Goal: Book appointment/travel/reservation

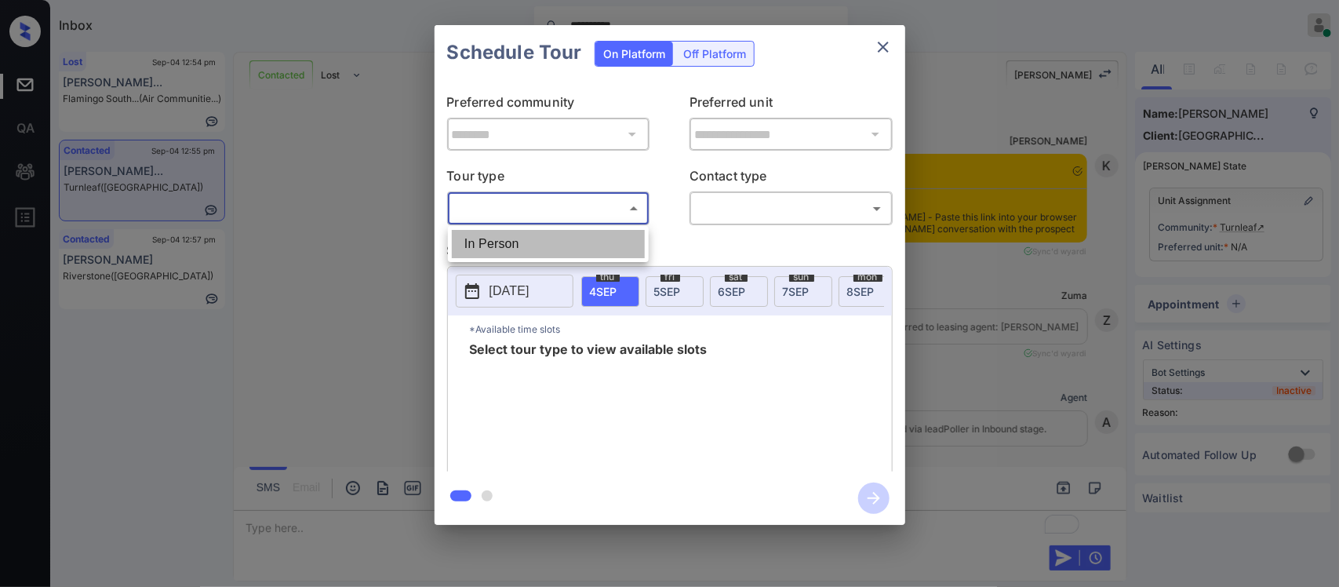
click at [589, 249] on li "In Person" at bounding box center [548, 244] width 193 height 28
type input "********"
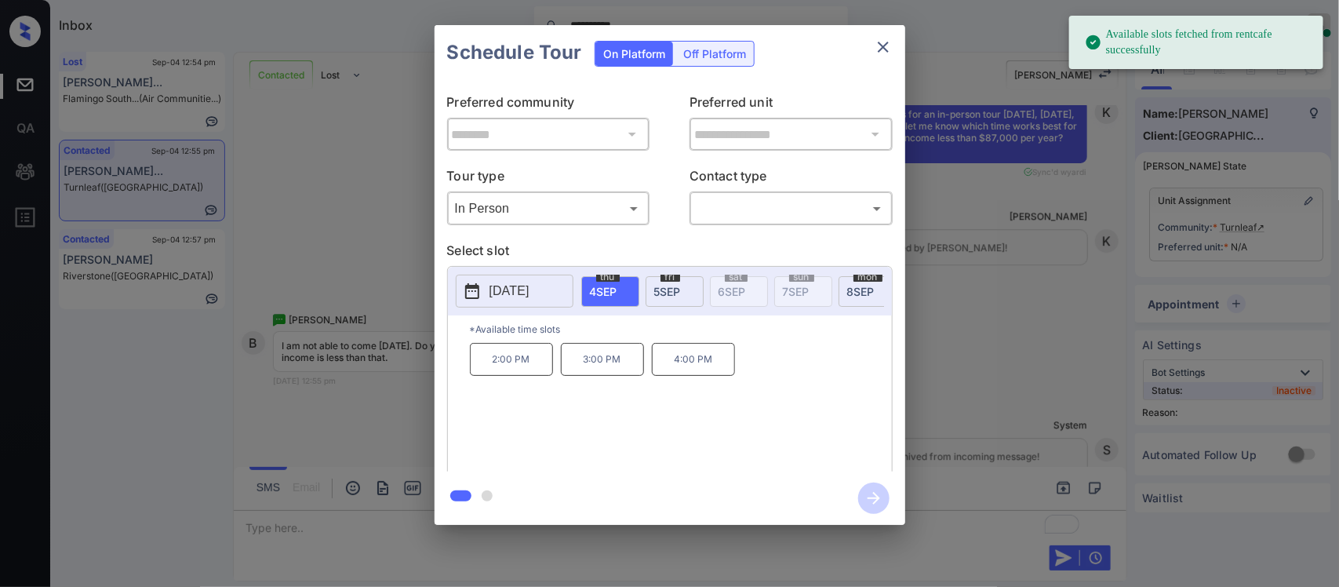
click at [672, 280] on span "fri" at bounding box center [670, 276] width 20 height 9
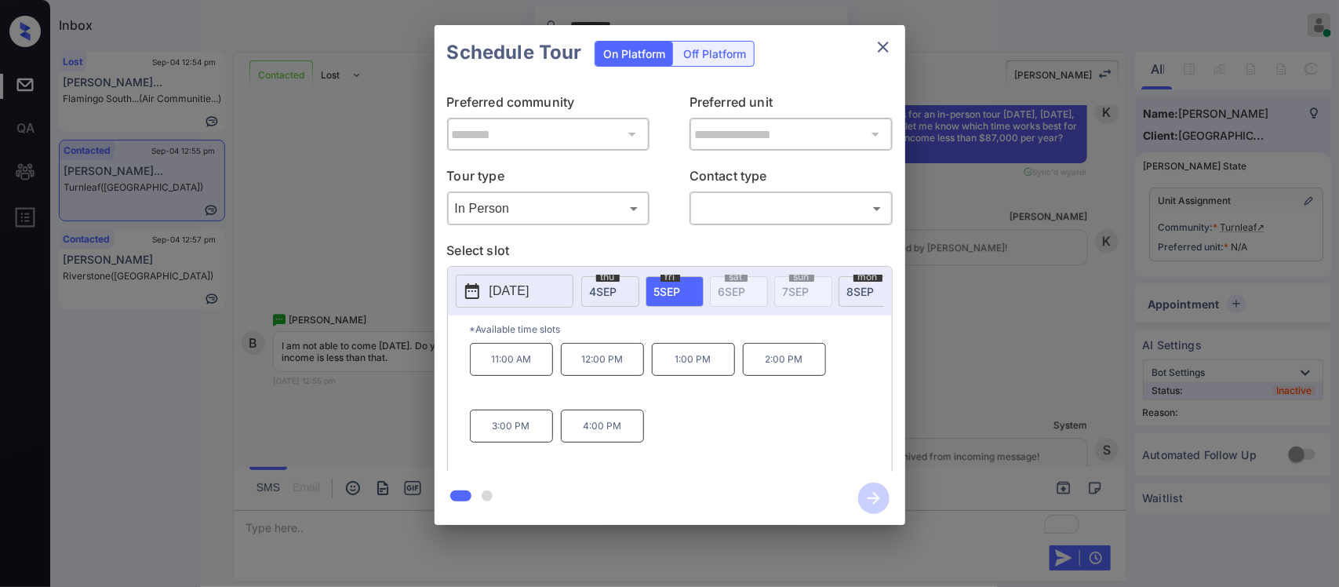
click at [861, 295] on span "8 SEP" at bounding box center [860, 291] width 27 height 13
click at [798, 330] on p "*Available time slots" at bounding box center [681, 328] width 422 height 27
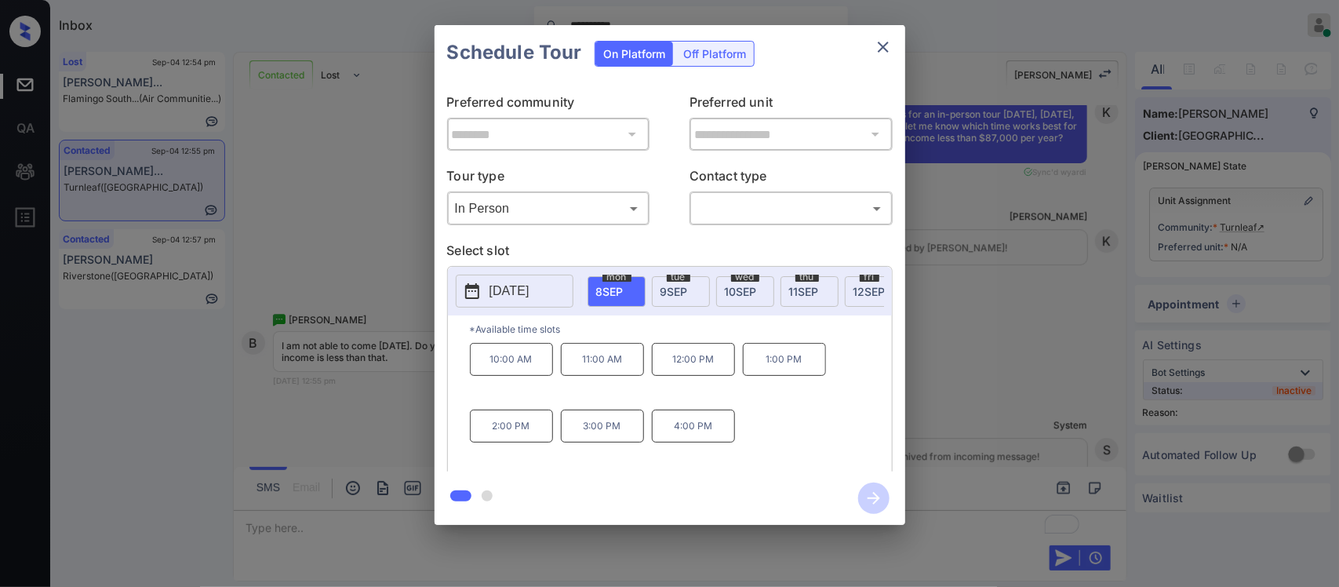
click at [696, 291] on div "tue 9 SEP" at bounding box center [681, 291] width 58 height 31
click at [743, 291] on span "10 SEP" at bounding box center [741, 291] width 32 height 13
click at [792, 288] on span "11 SEP" at bounding box center [804, 291] width 30 height 13
click at [833, 288] on div "thu 11 SEP" at bounding box center [809, 291] width 58 height 31
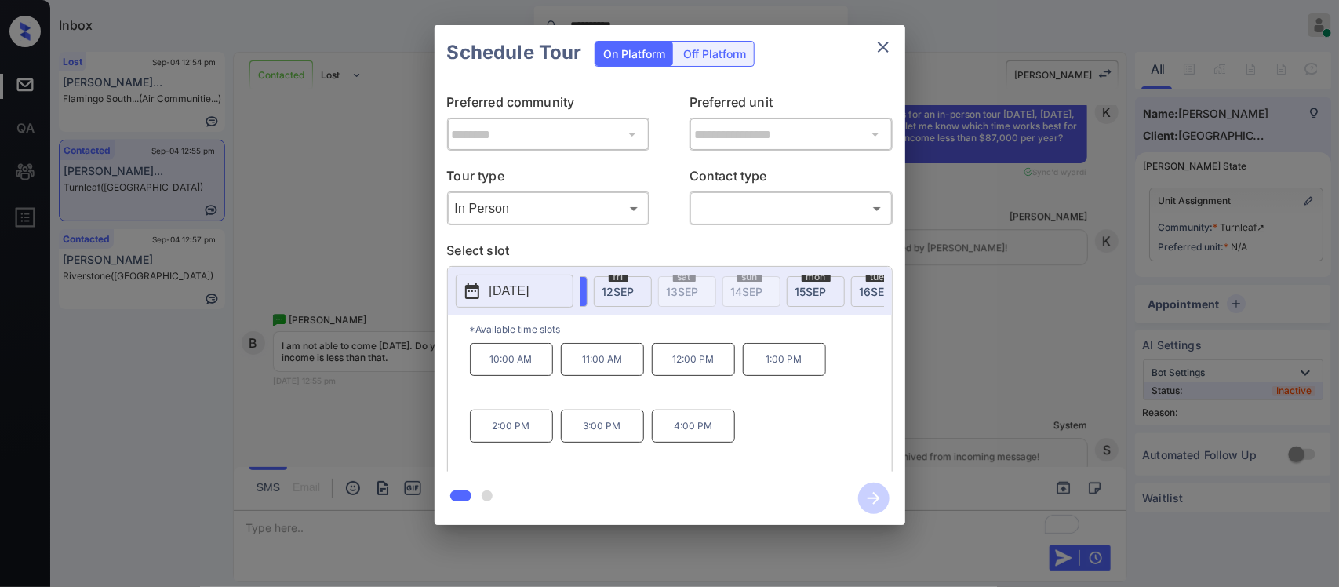
click at [652, 288] on div "fri 12 SEP" at bounding box center [623, 291] width 58 height 31
click at [512, 300] on p "2025-09-12" at bounding box center [509, 291] width 40 height 19
click at [874, 49] on icon "close" at bounding box center [883, 47] width 19 height 19
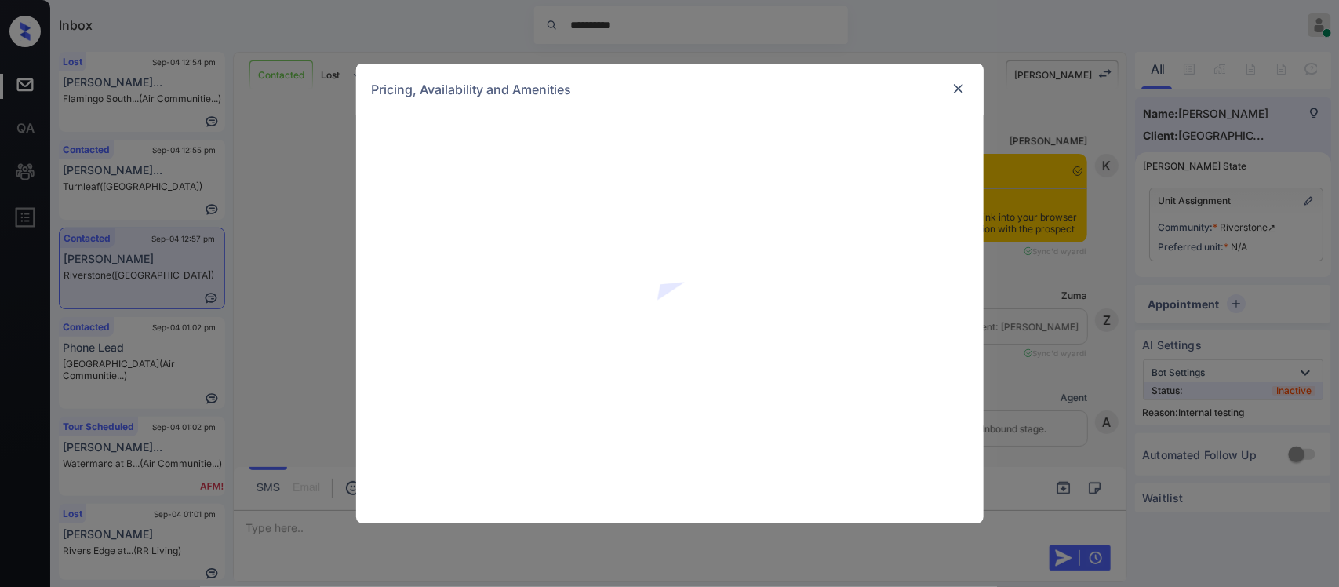
scroll to position [953, 0]
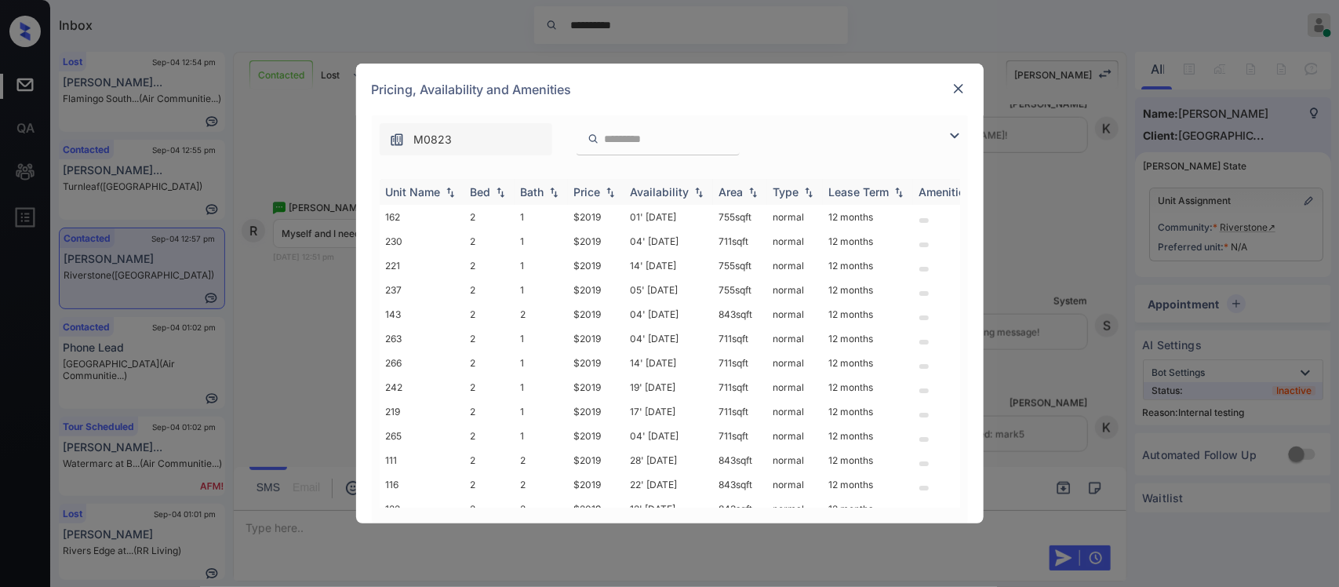
click at [602, 196] on img at bounding box center [610, 192] width 16 height 11
click at [602, 196] on img at bounding box center [610, 192] width 16 height 12
click at [606, 226] on td "$2019" at bounding box center [596, 217] width 56 height 24
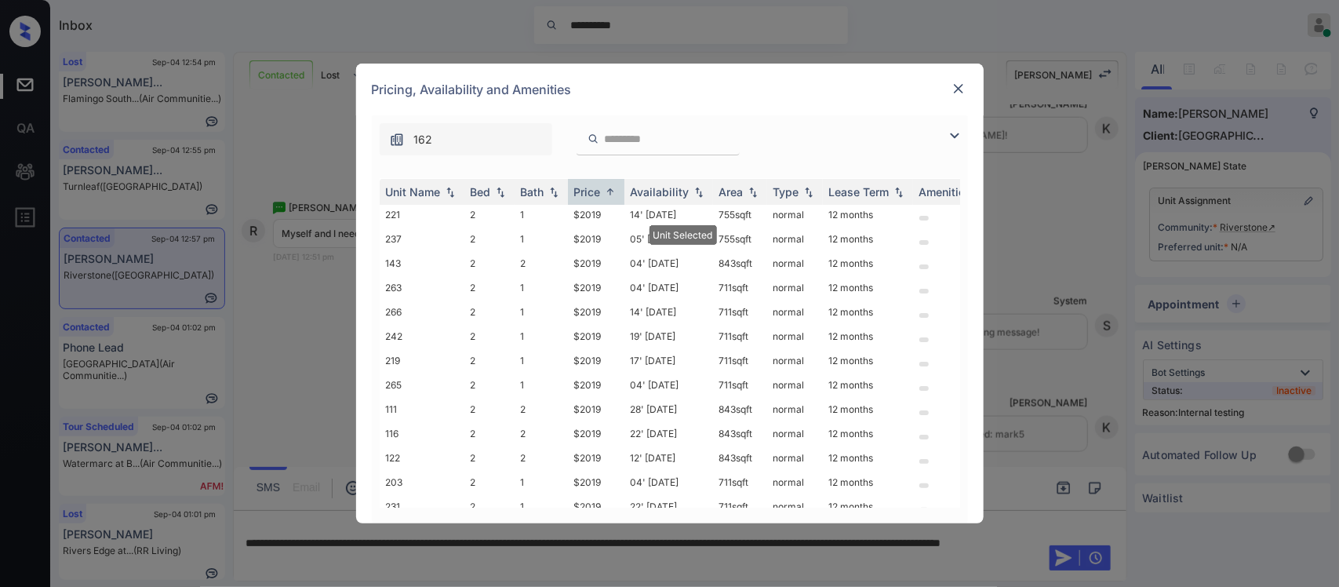
scroll to position [91, 0]
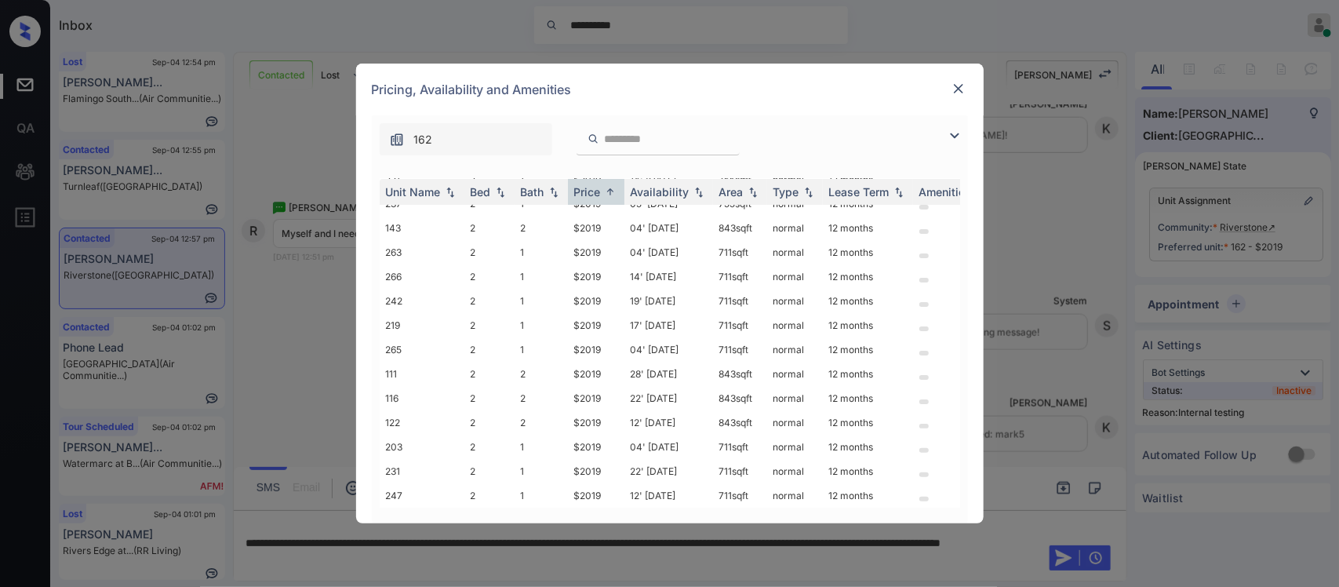
click at [958, 93] on img at bounding box center [958, 89] width 16 height 16
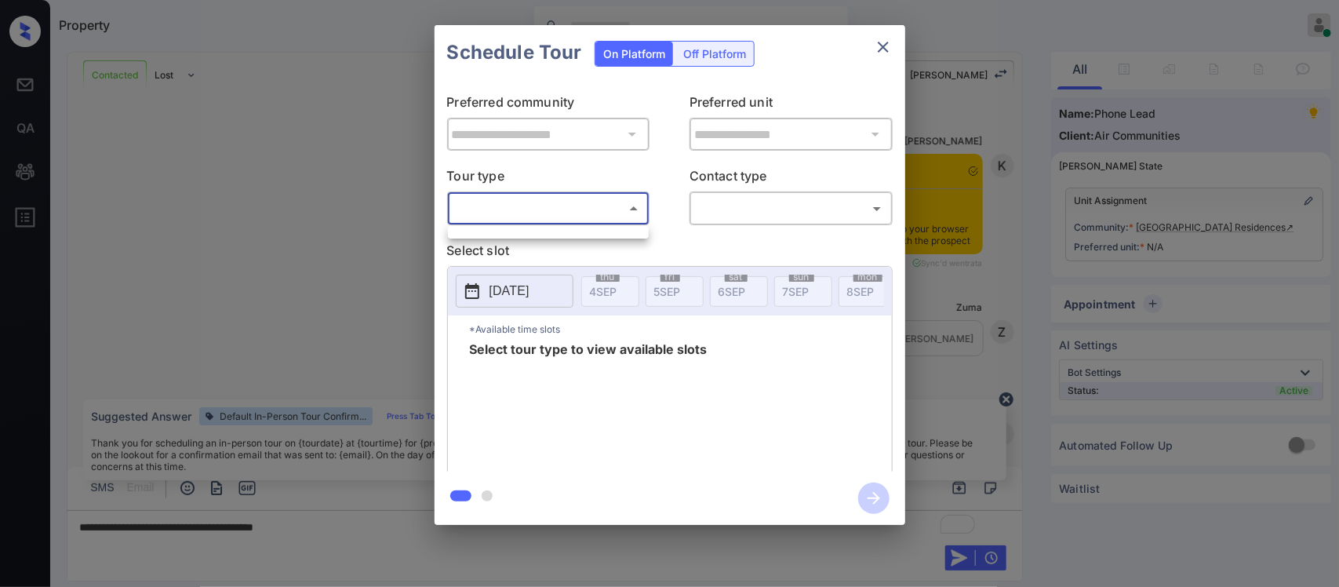
scroll to position [841, 0]
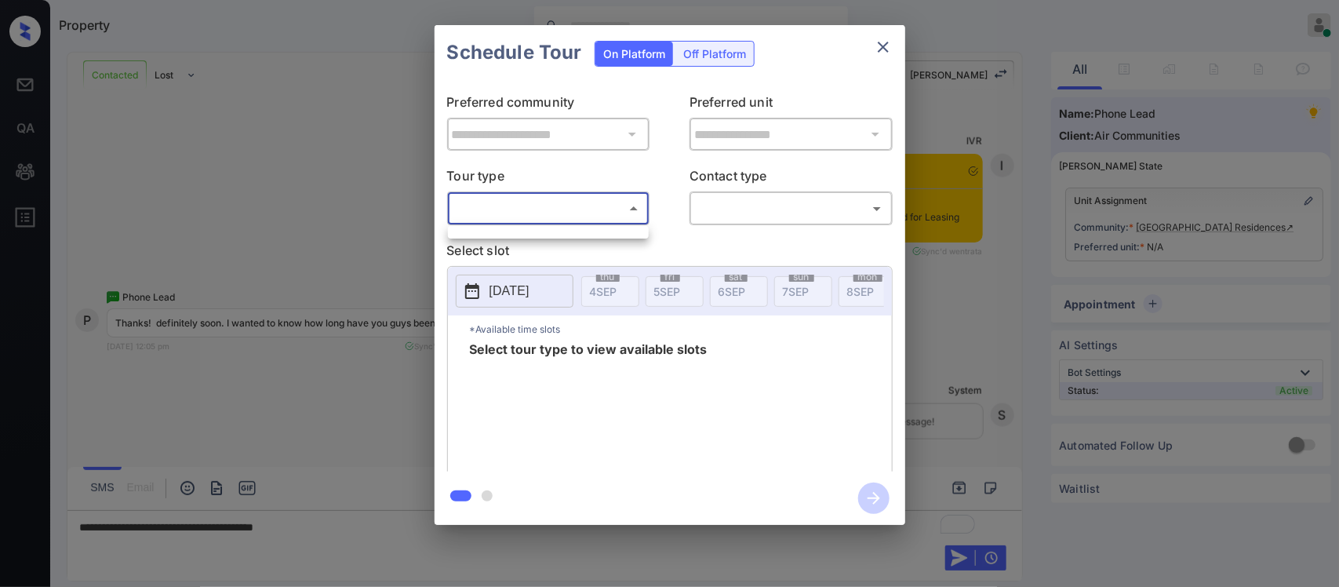
click at [489, 241] on div at bounding box center [669, 293] width 1339 height 587
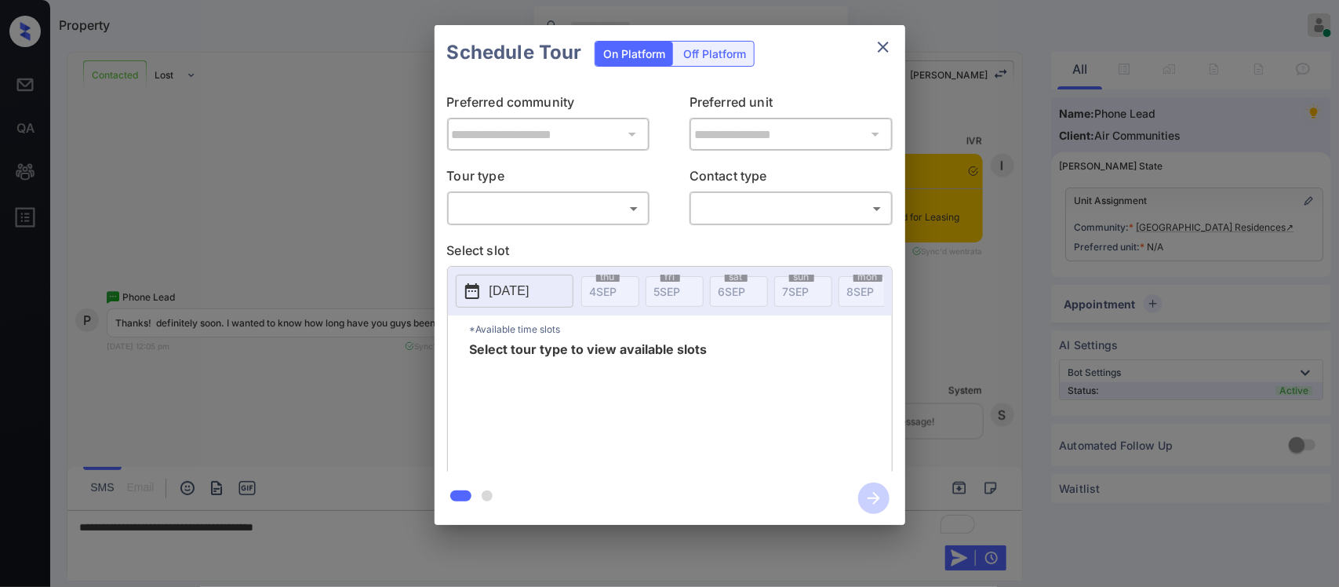
drag, startPoint x: 612, startPoint y: 225, endPoint x: 612, endPoint y: 209, distance: 15.7
click at [612, 209] on div "​ ​" at bounding box center [548, 208] width 203 height 34
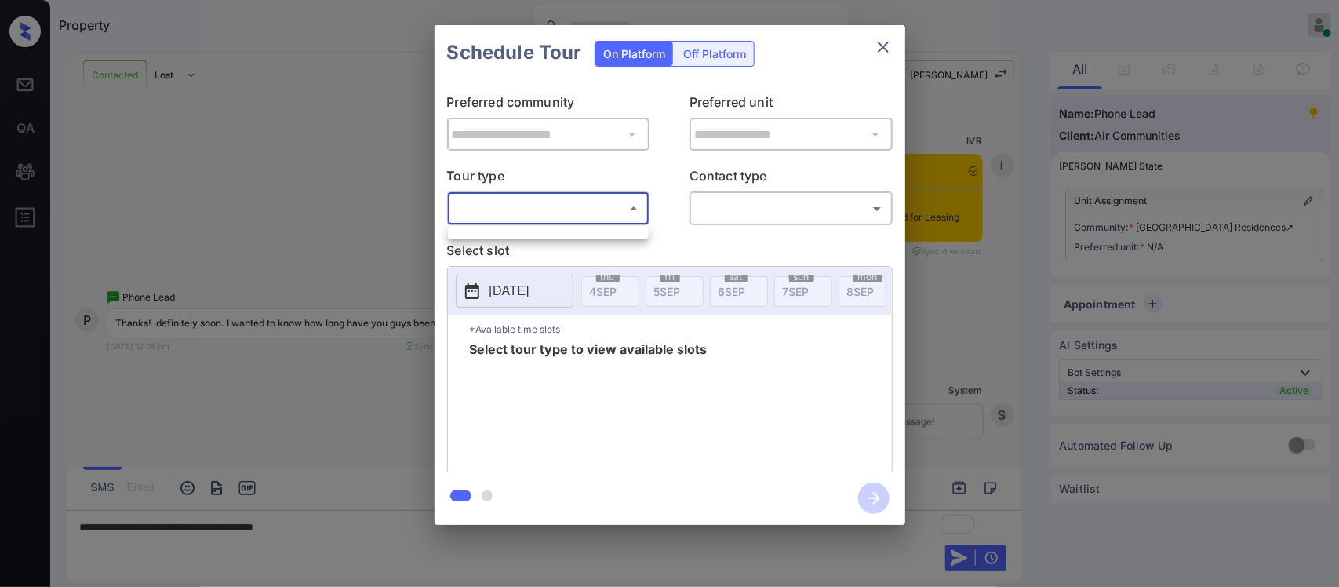
click at [612, 209] on body "Property Almas Zainab Online Set yourself offline Set yourself on break Profile…" at bounding box center [669, 293] width 1339 height 587
click at [885, 36] on div at bounding box center [669, 293] width 1339 height 587
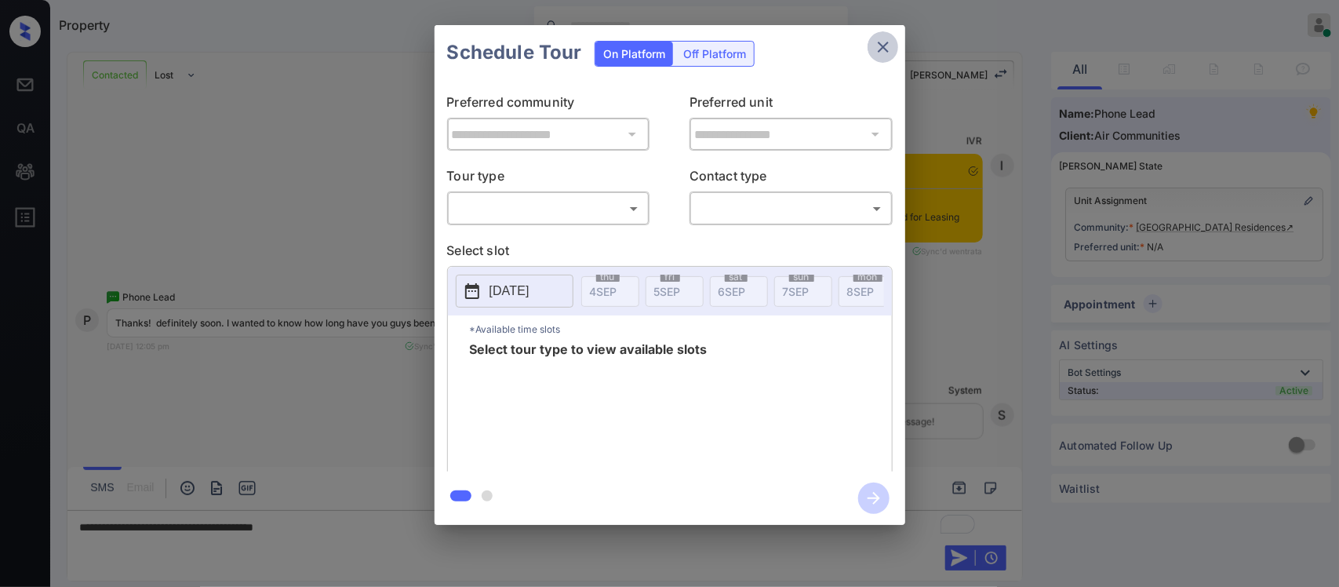
click at [882, 42] on icon "close" at bounding box center [883, 47] width 19 height 19
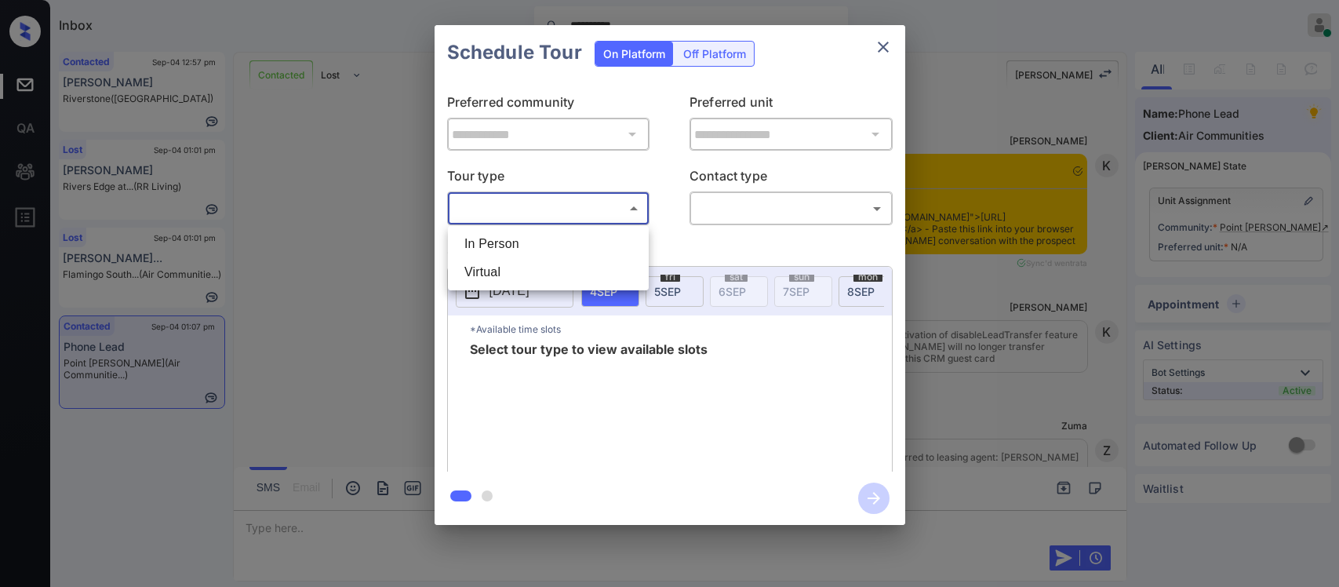
click at [644, 201] on body "**********" at bounding box center [669, 293] width 1339 height 587
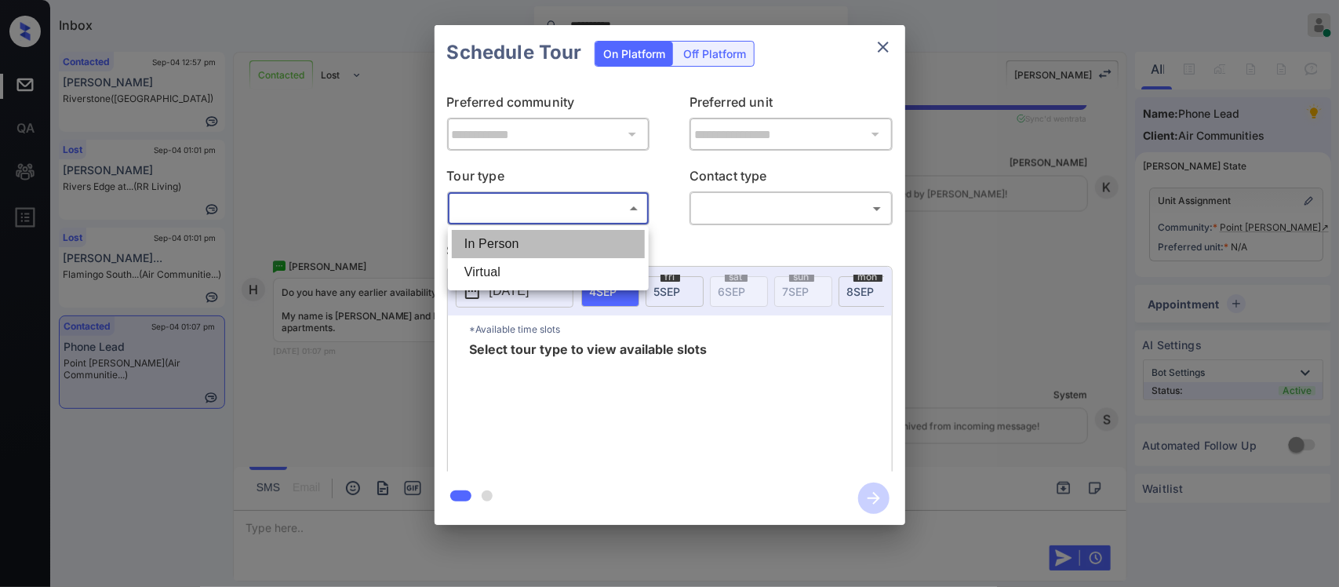
click at [629, 241] on li "In Person" at bounding box center [548, 244] width 193 height 28
type input "********"
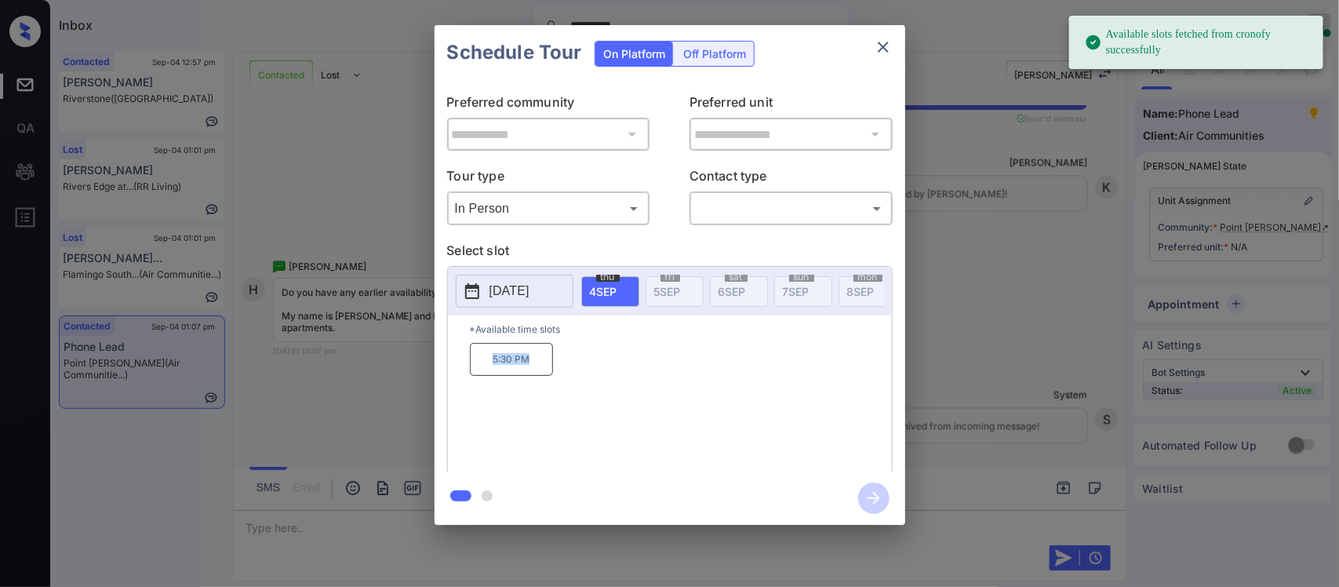
drag, startPoint x: 485, startPoint y: 369, endPoint x: 571, endPoint y: 366, distance: 86.3
click at [571, 366] on div "5:30 PM" at bounding box center [681, 405] width 422 height 125
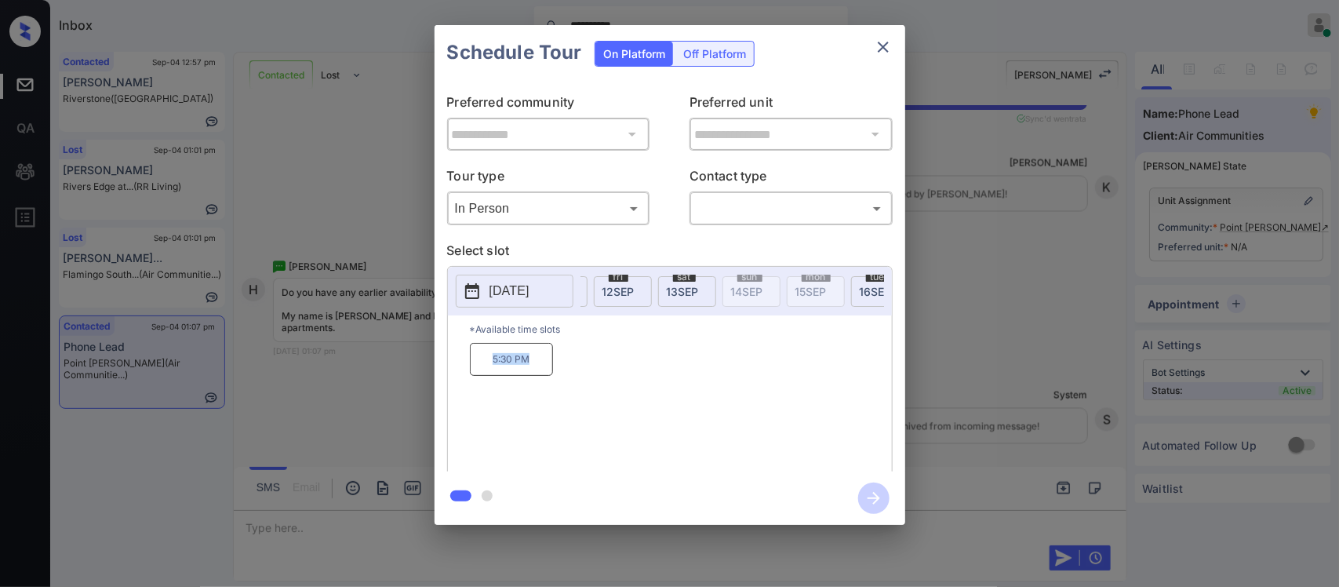
scroll to position [0, 251]
click at [878, 48] on icon "close" at bounding box center [883, 47] width 19 height 19
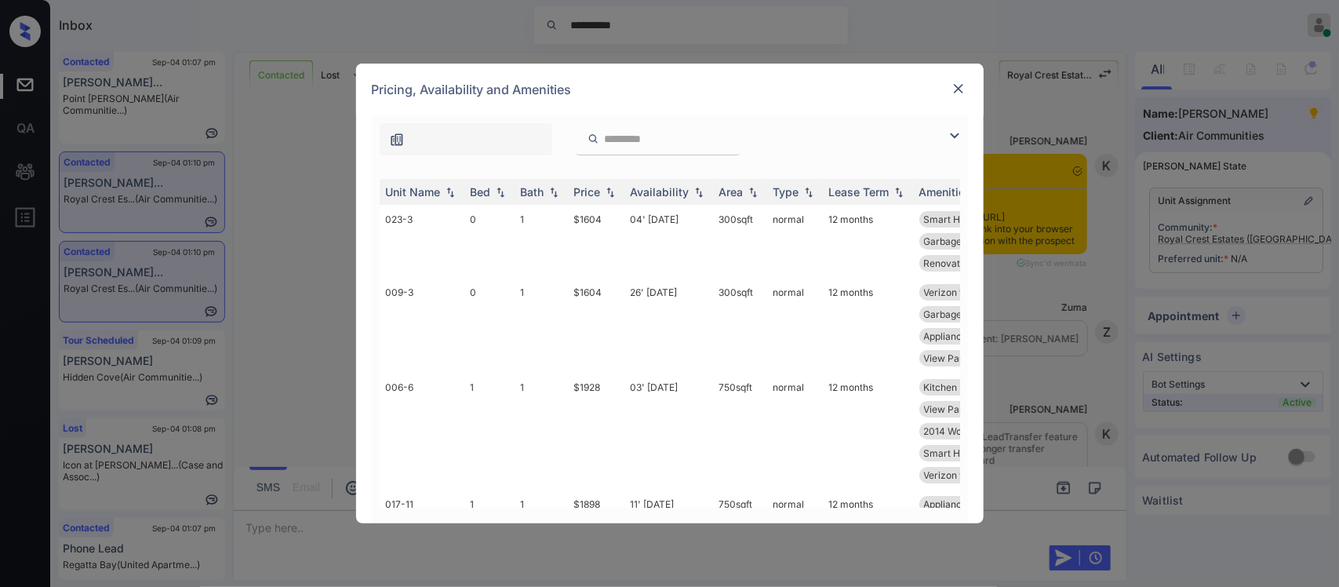
scroll to position [11467, 0]
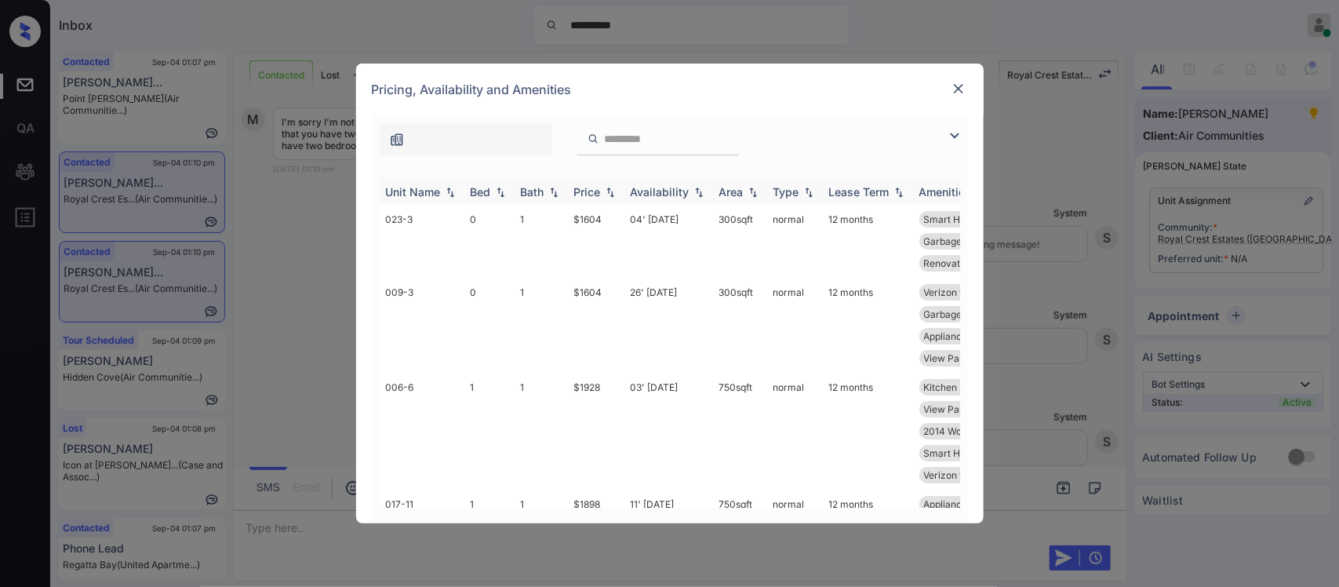
click at [602, 193] on img at bounding box center [610, 192] width 16 height 11
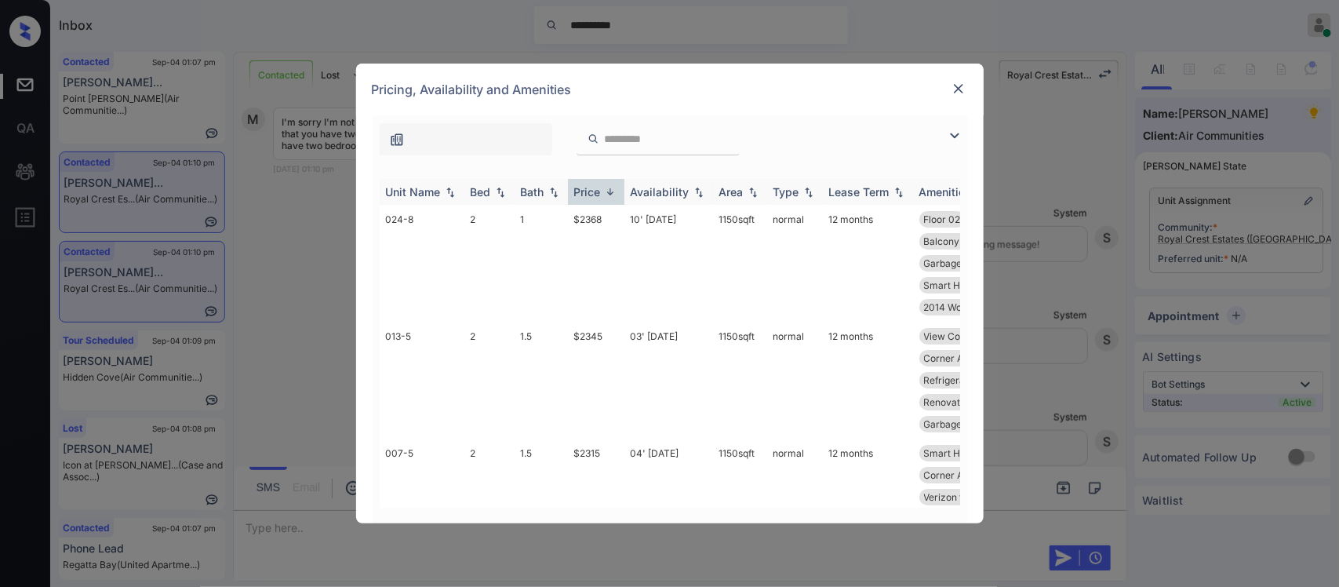
click at [602, 193] on img at bounding box center [610, 192] width 16 height 12
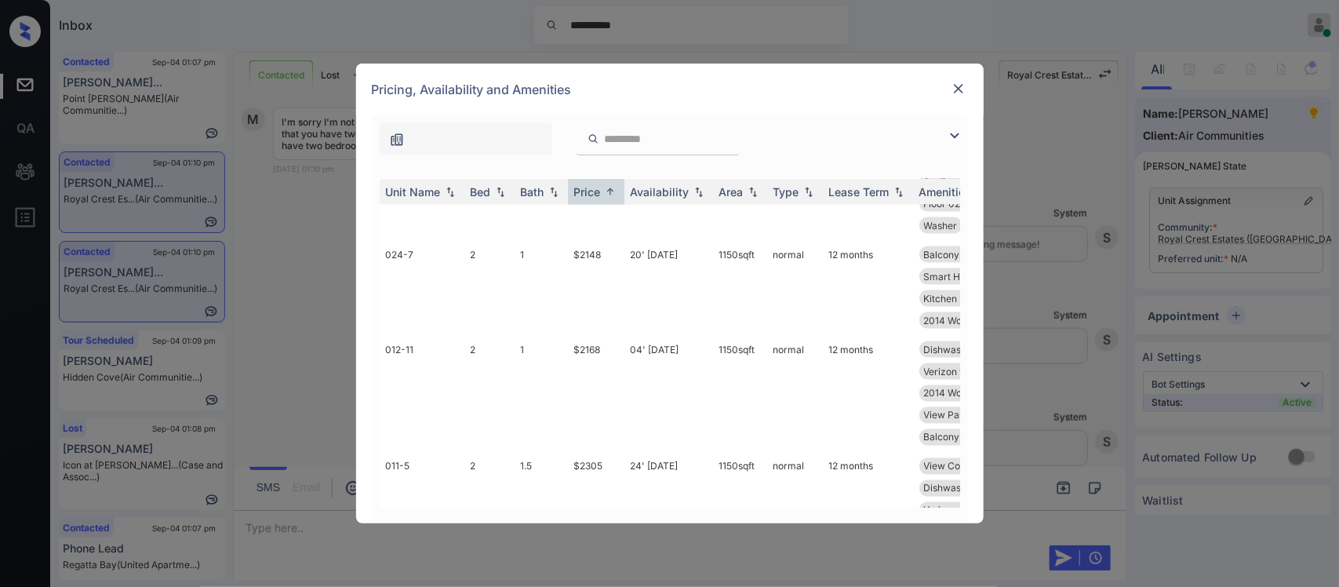
scroll to position [1139, 0]
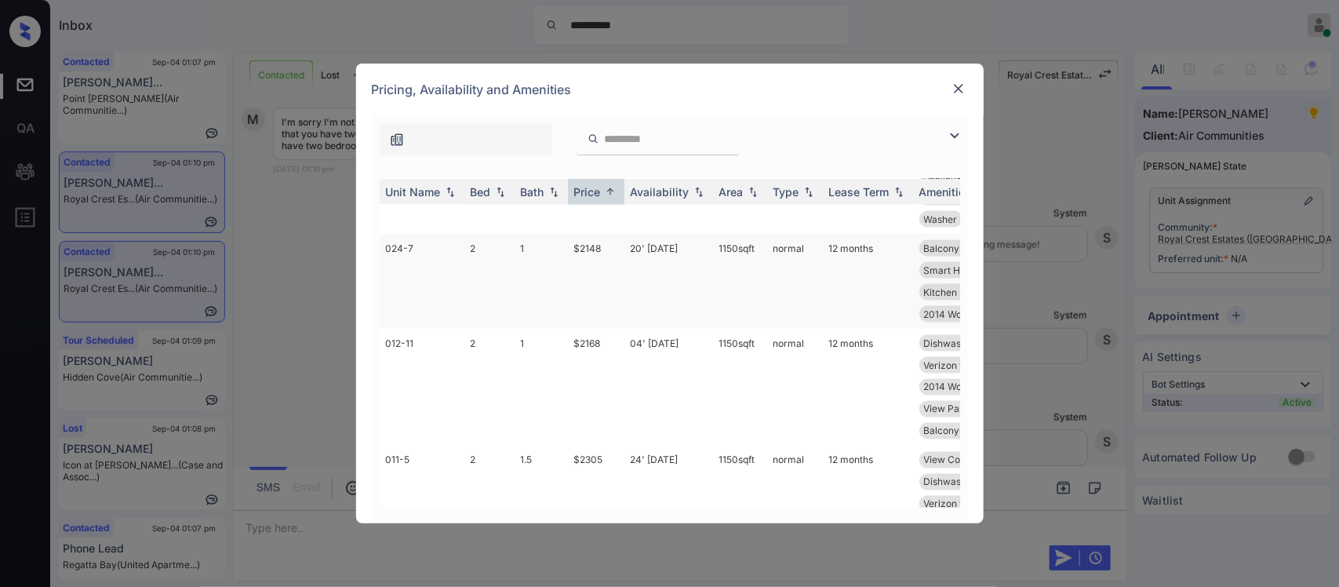
click at [759, 260] on td "1150 sqft" at bounding box center [740, 281] width 54 height 95
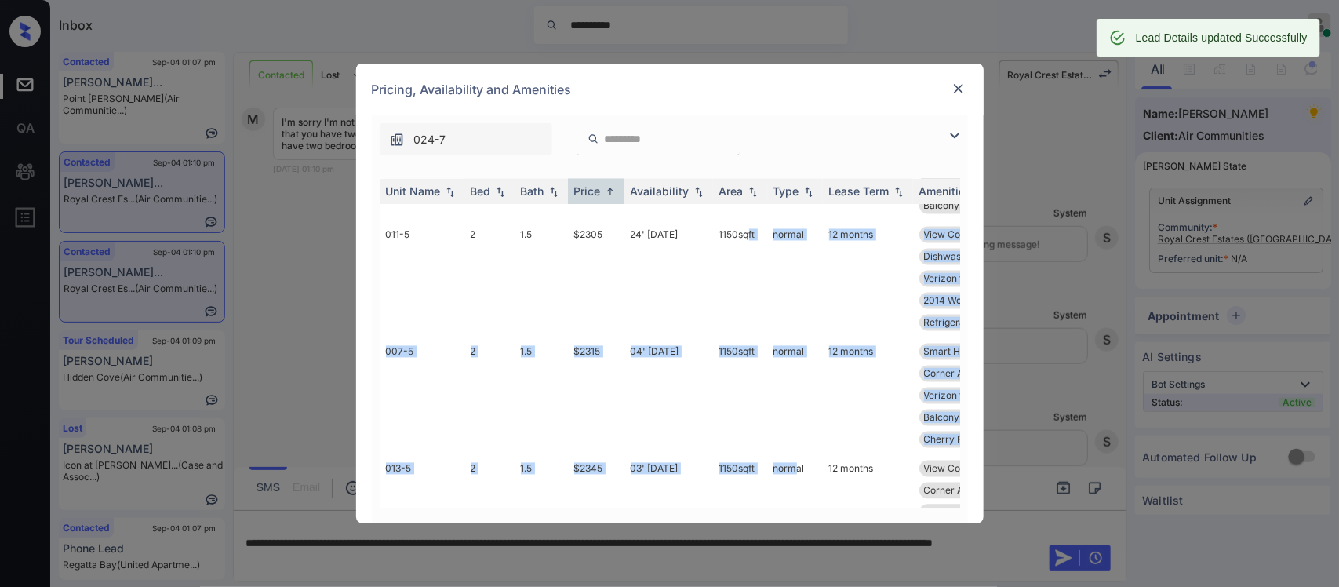
scroll to position [1557, 0]
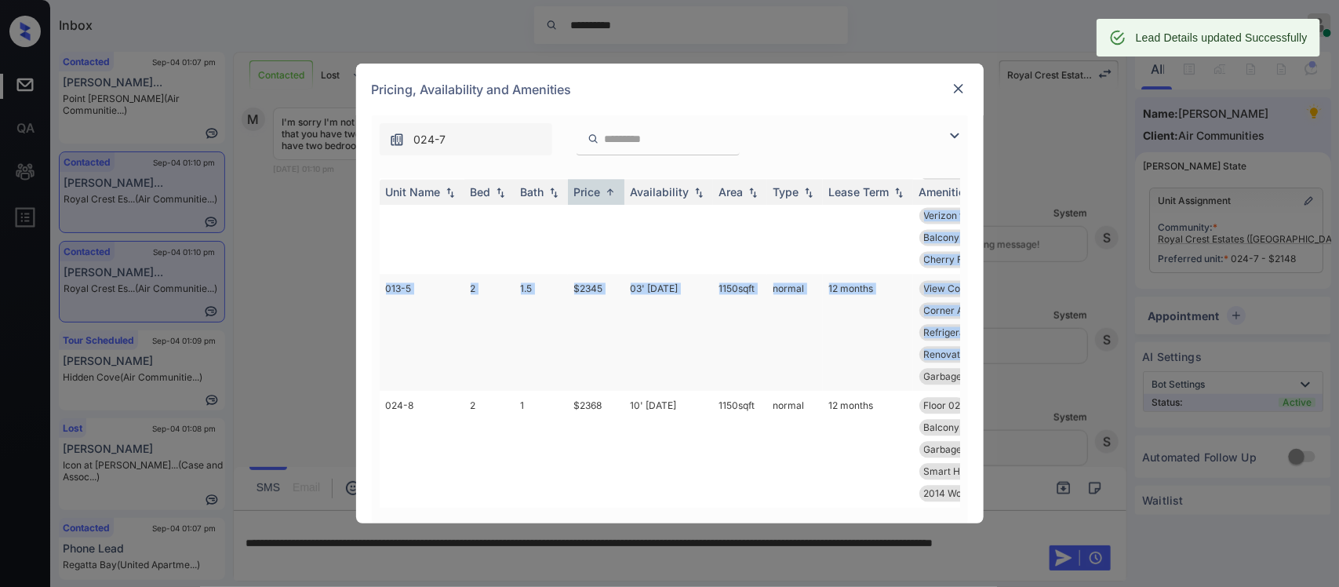
drag, startPoint x: 746, startPoint y: 492, endPoint x: 926, endPoint y: 365, distance: 220.6
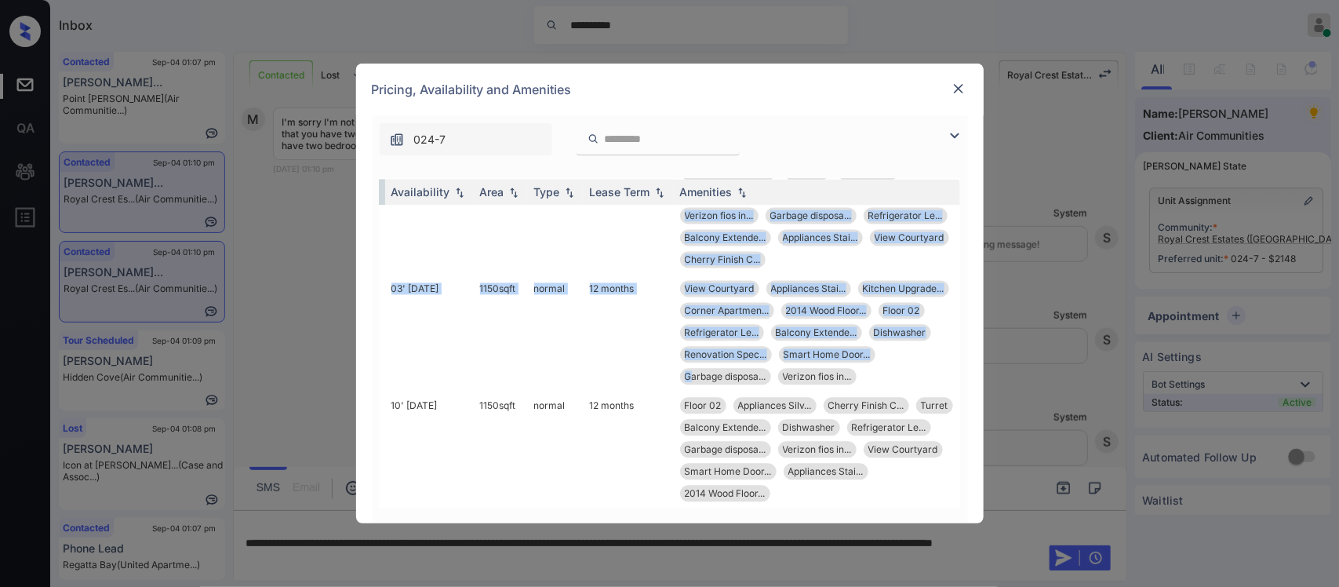
scroll to position [1557, 253]
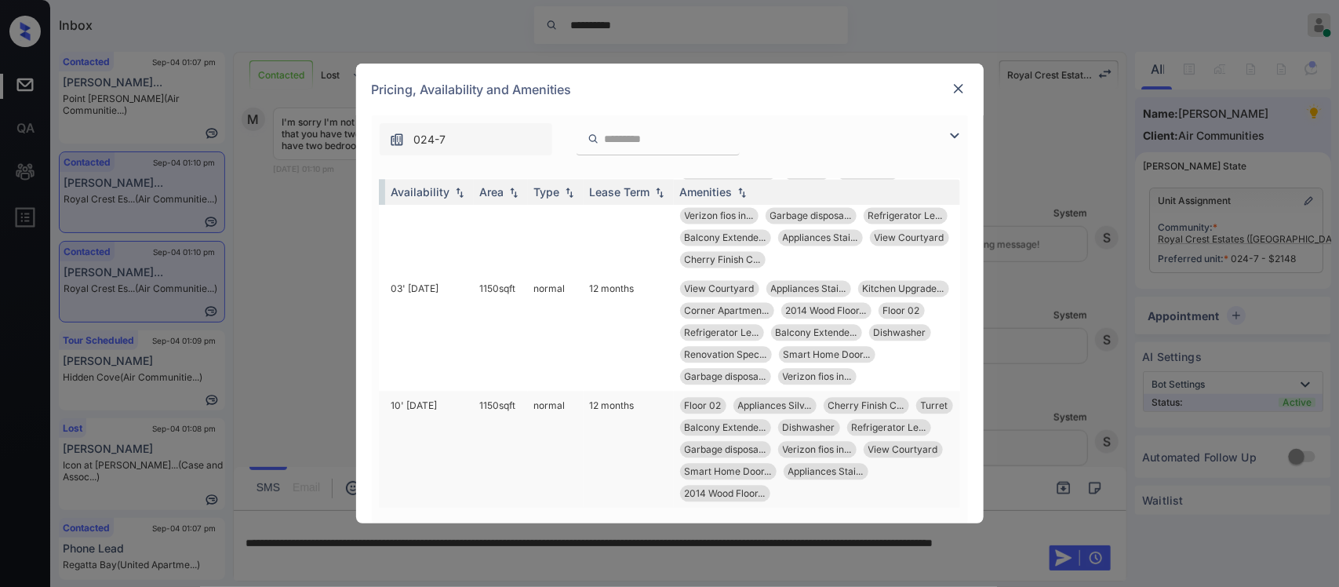
click at [583, 468] on td "12 months" at bounding box center [628, 449] width 90 height 117
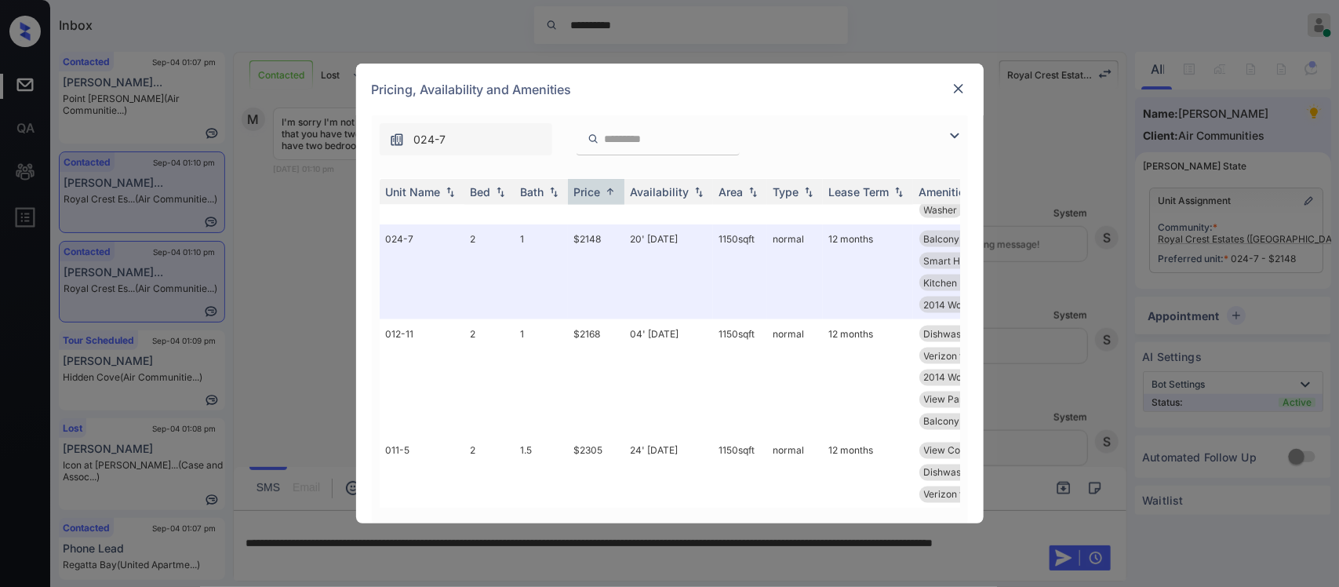
scroll to position [1142, 0]
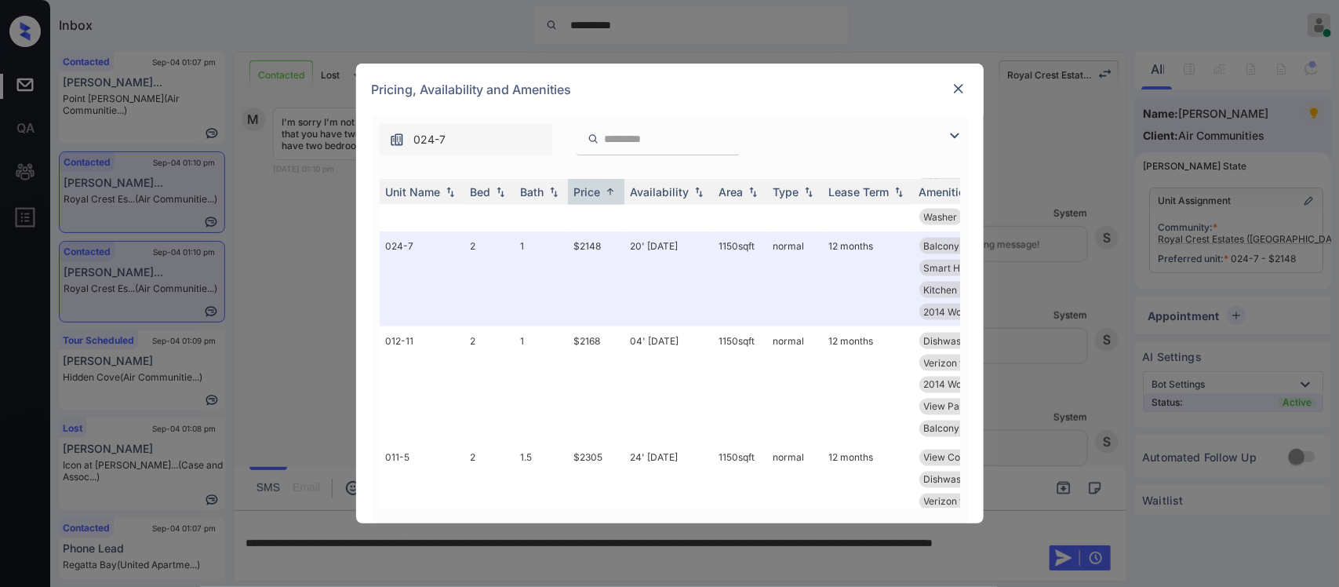
click at [958, 87] on img at bounding box center [958, 89] width 16 height 16
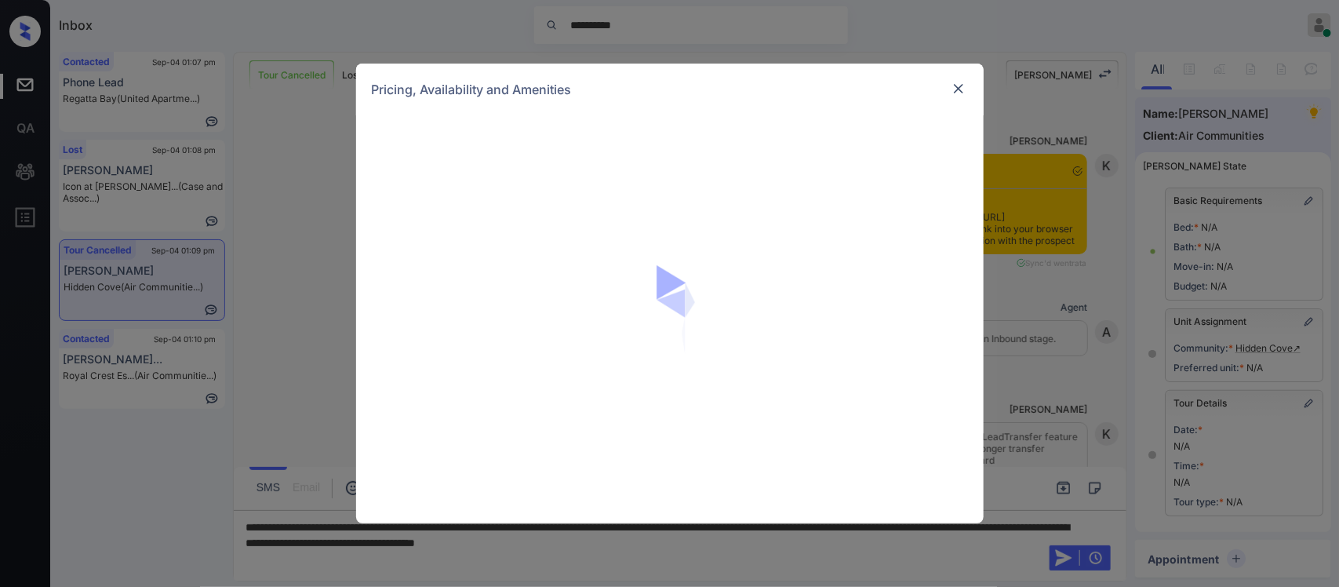
scroll to position [194, 0]
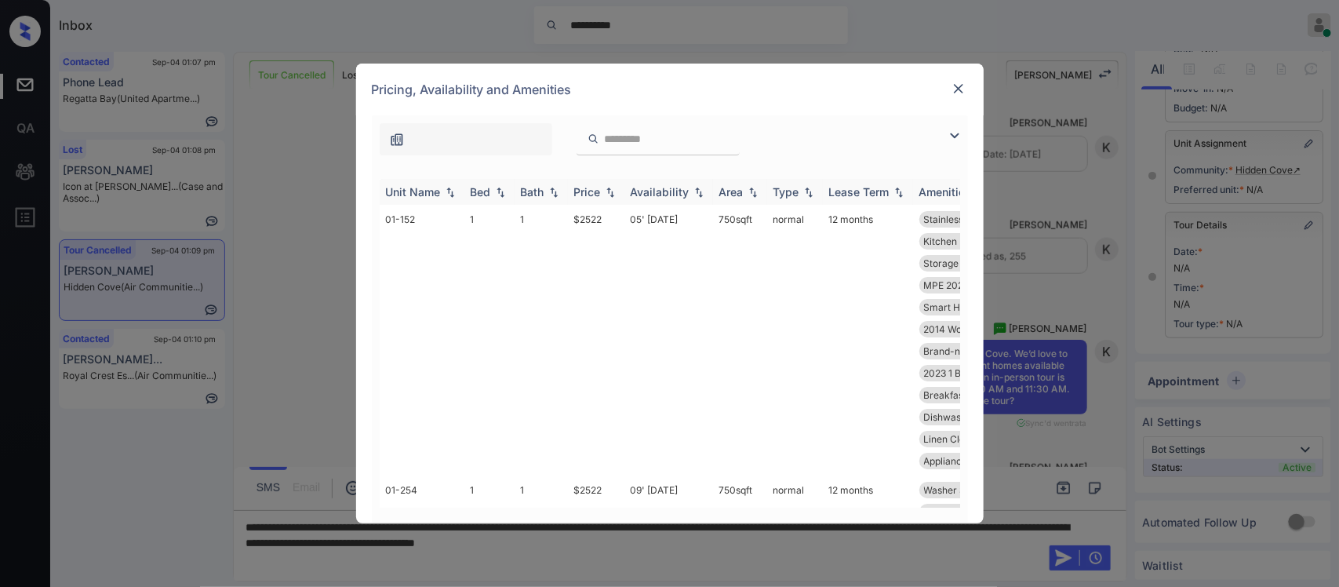
click at [602, 196] on img at bounding box center [610, 192] width 16 height 11
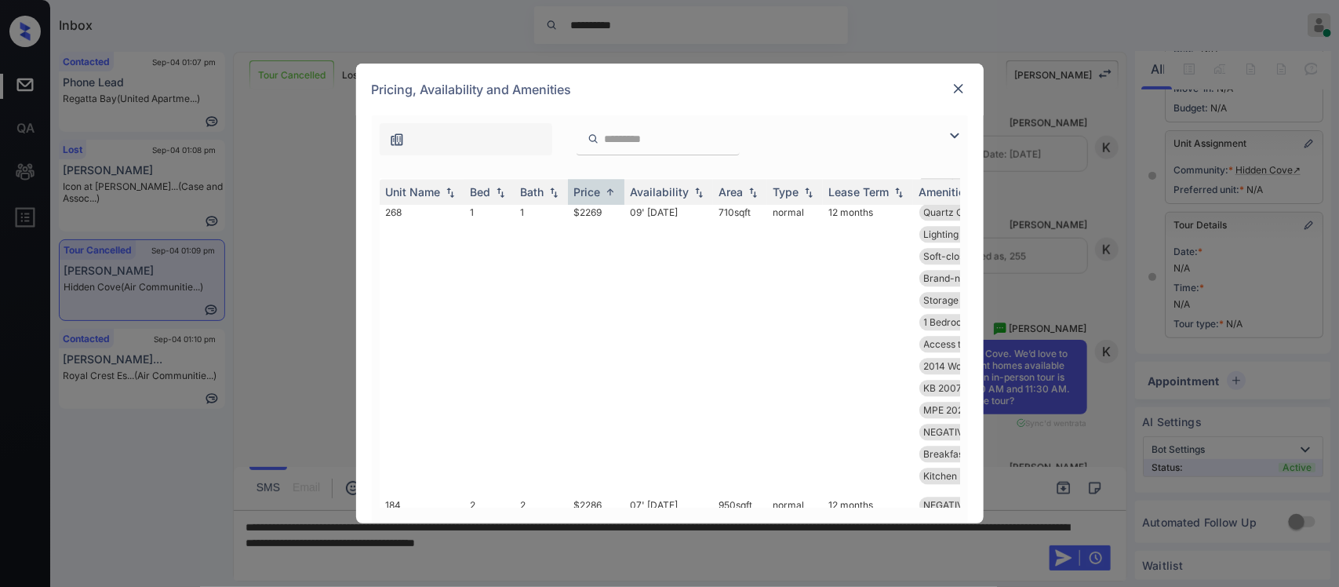
scroll to position [1764, 0]
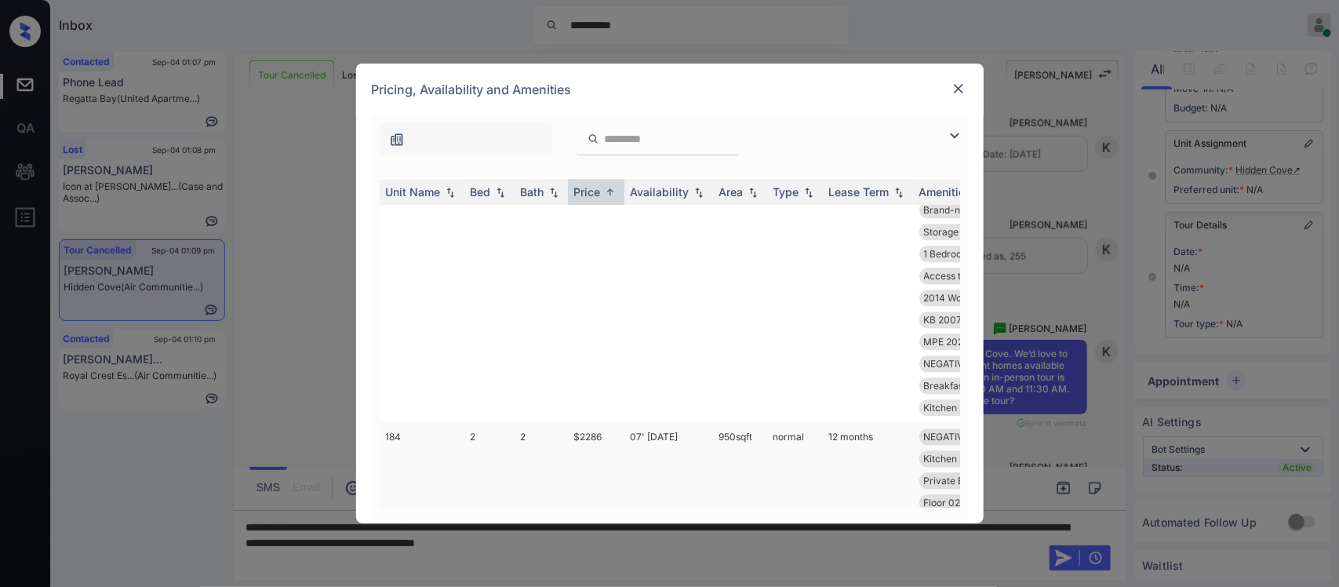
click at [758, 455] on td "950 sqft" at bounding box center [740, 513] width 54 height 183
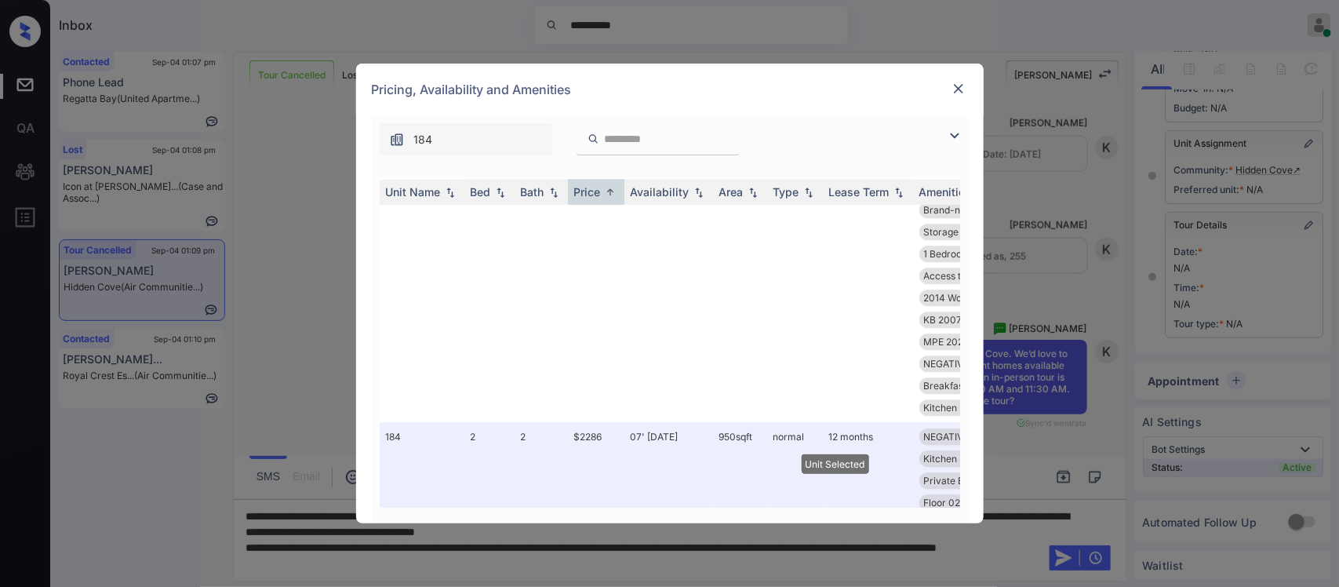
click at [959, 90] on img at bounding box center [958, 89] width 16 height 16
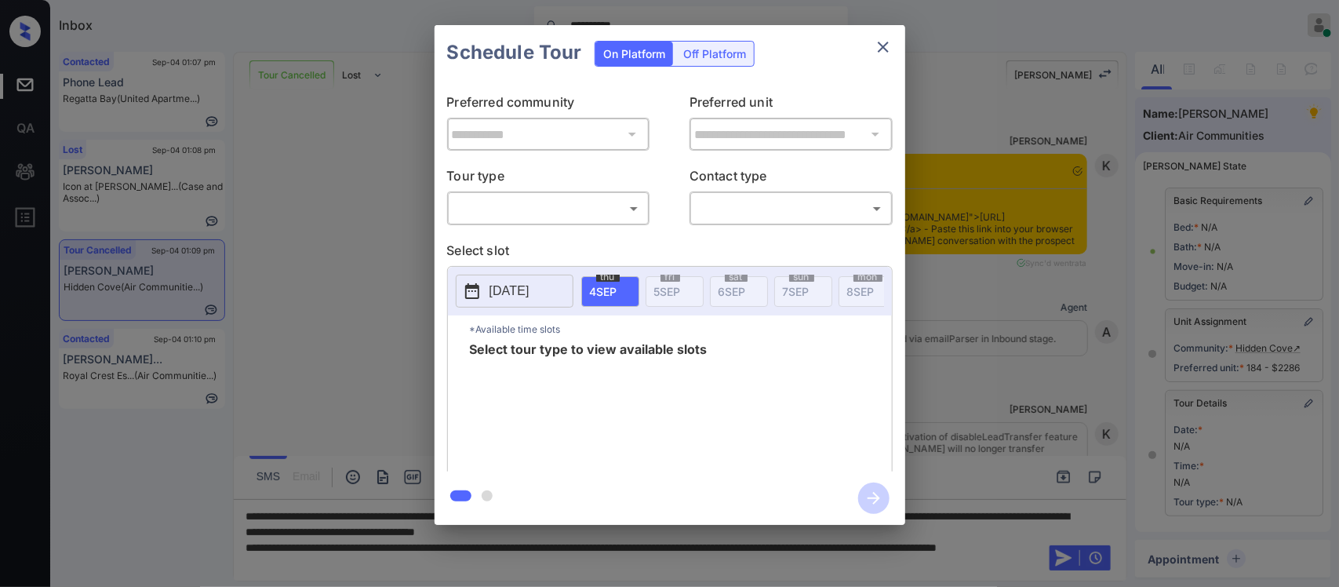
scroll to position [194, 0]
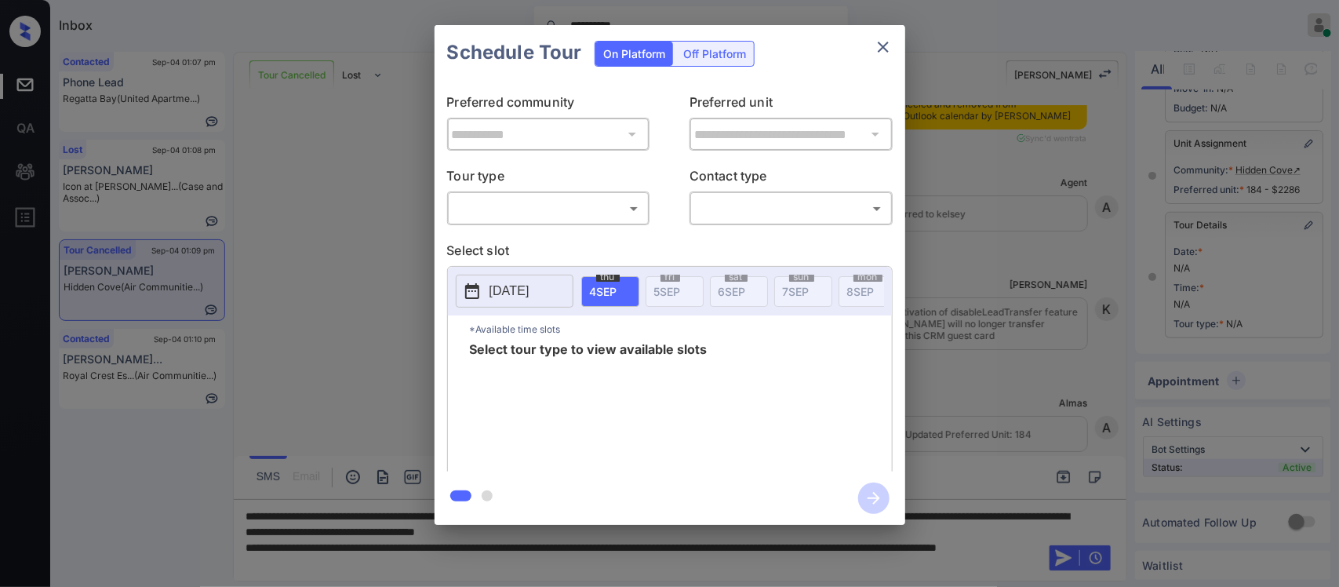
click at [636, 210] on body "**********" at bounding box center [669, 293] width 1339 height 587
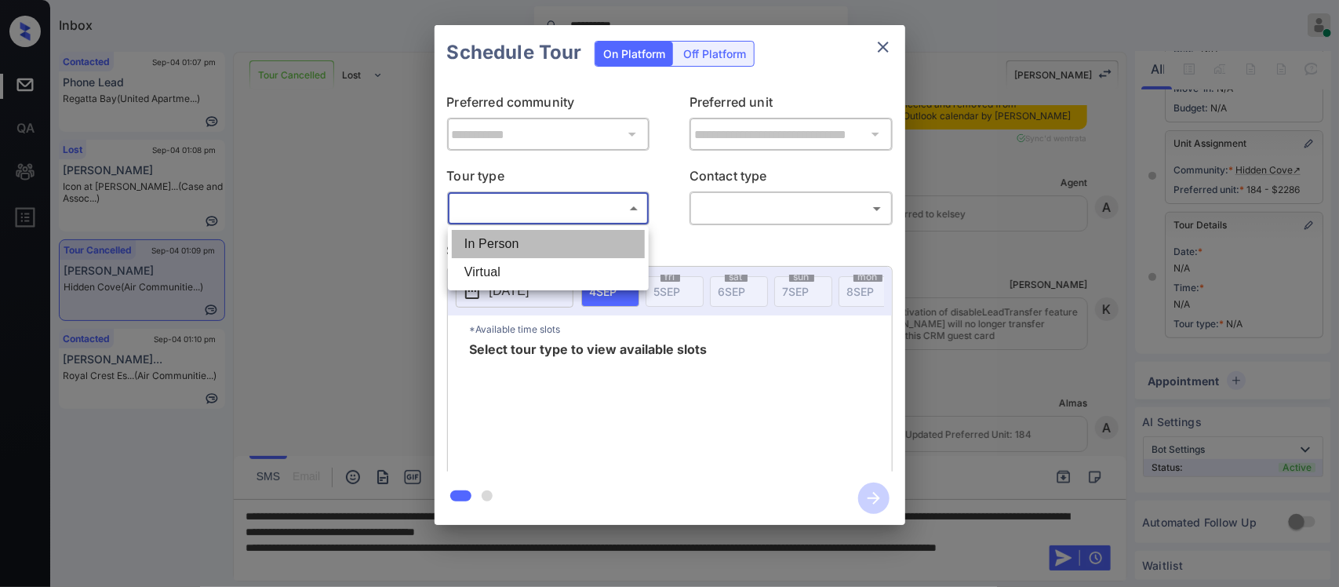
click at [625, 247] on li "In Person" at bounding box center [548, 244] width 193 height 28
type input "********"
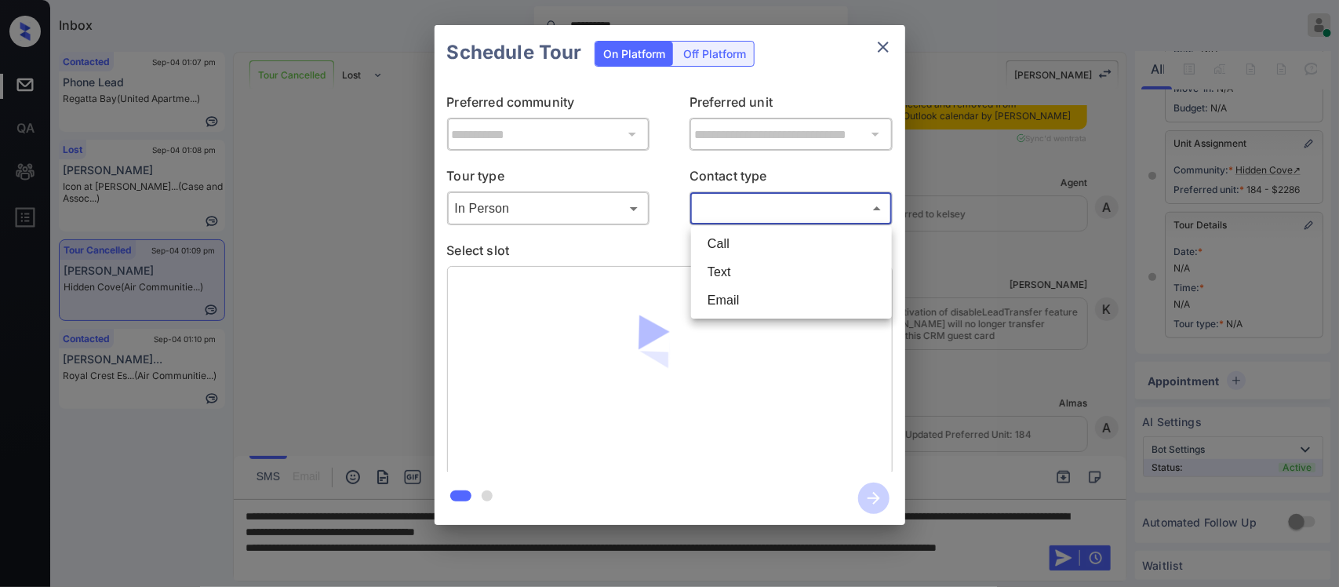
click at [770, 213] on body "**********" at bounding box center [669, 293] width 1339 height 587
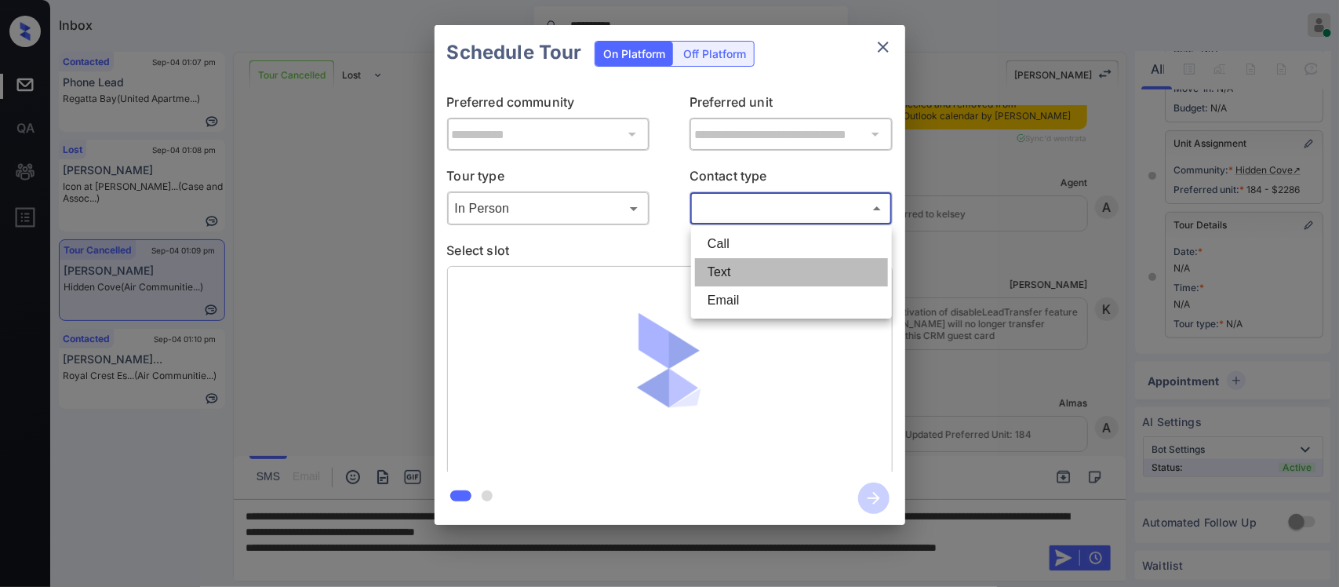
click at [757, 276] on li "Text" at bounding box center [791, 272] width 193 height 28
type input "****"
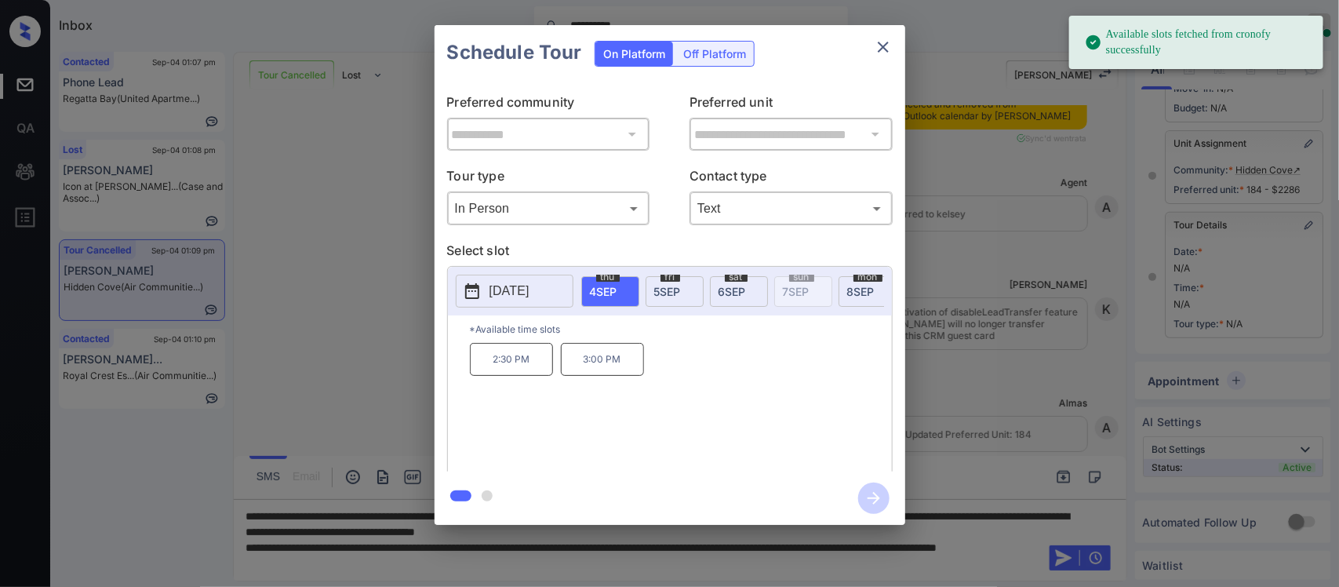
click at [859, 286] on span "8 SEP" at bounding box center [860, 291] width 27 height 13
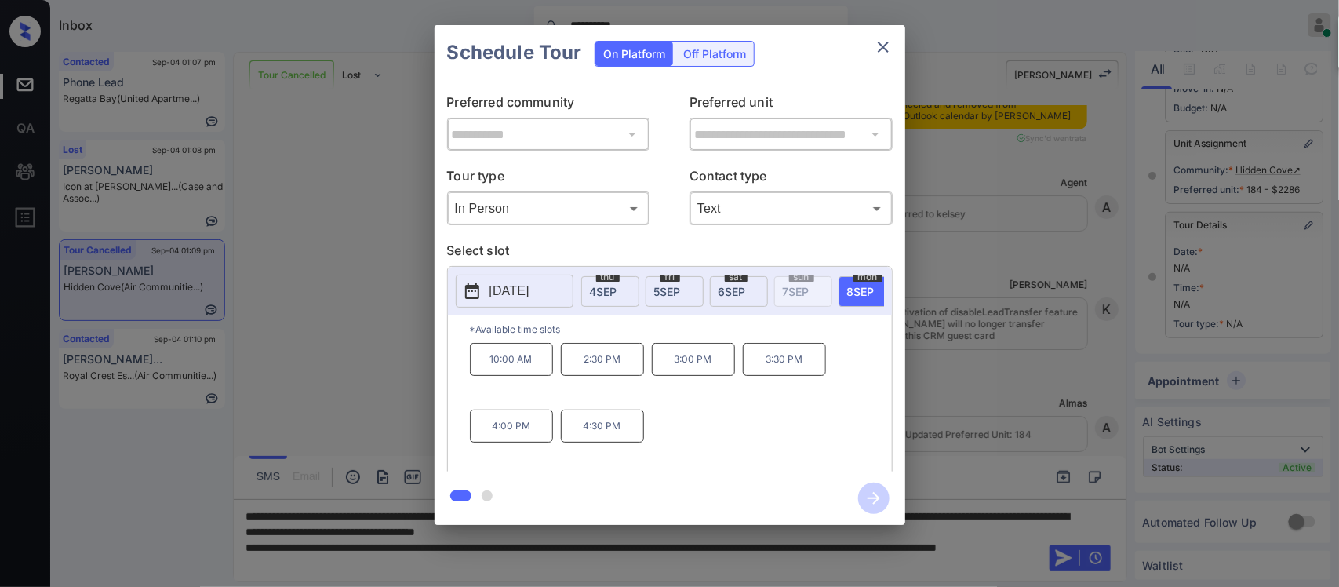
click at [510, 440] on p "4:00 PM" at bounding box center [511, 425] width 83 height 33
click at [871, 494] on icon "button" at bounding box center [873, 497] width 31 height 31
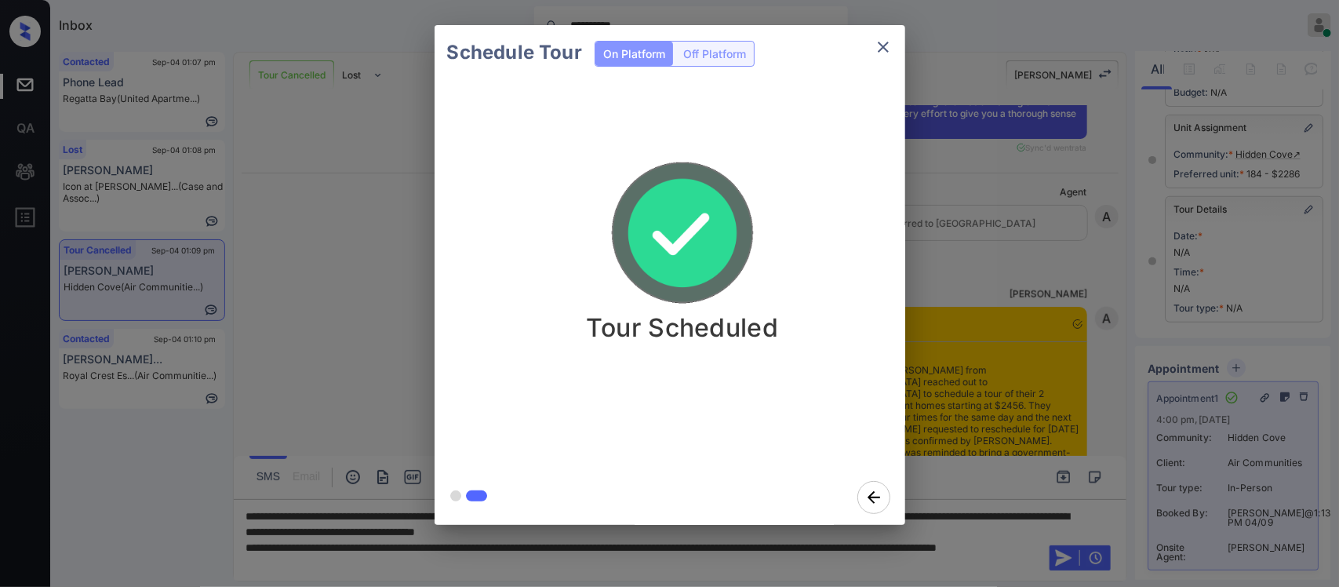
scroll to position [6146, 0]
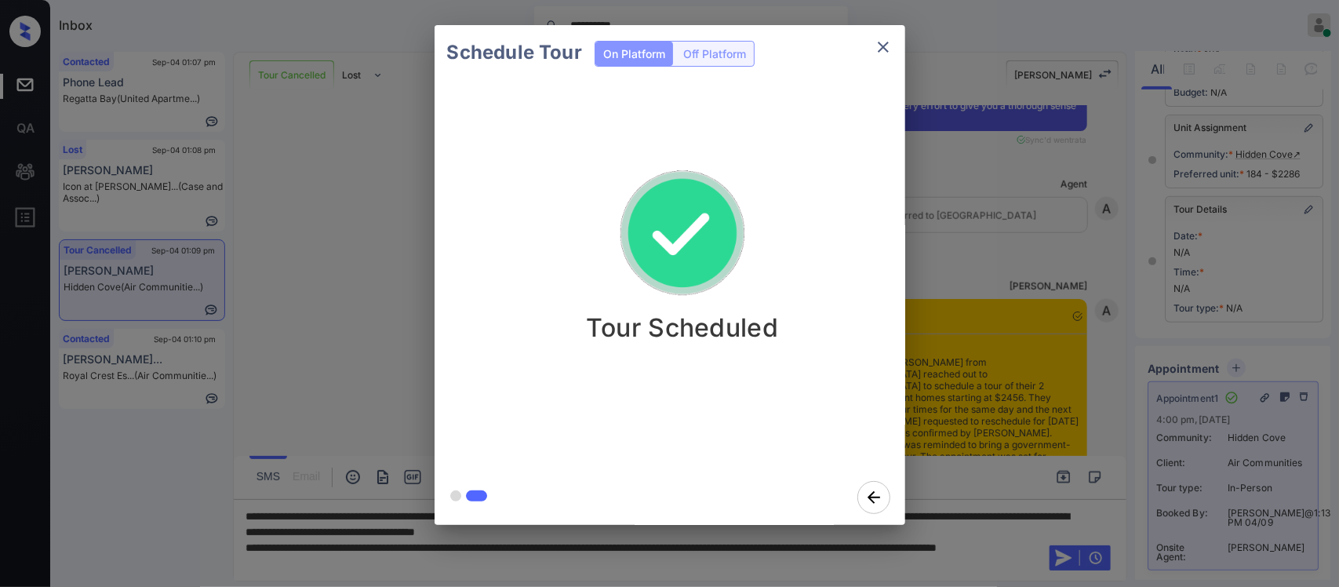
click at [966, 201] on div "Schedule Tour On Platform Off Platform Tour Scheduled" at bounding box center [669, 275] width 1339 height 550
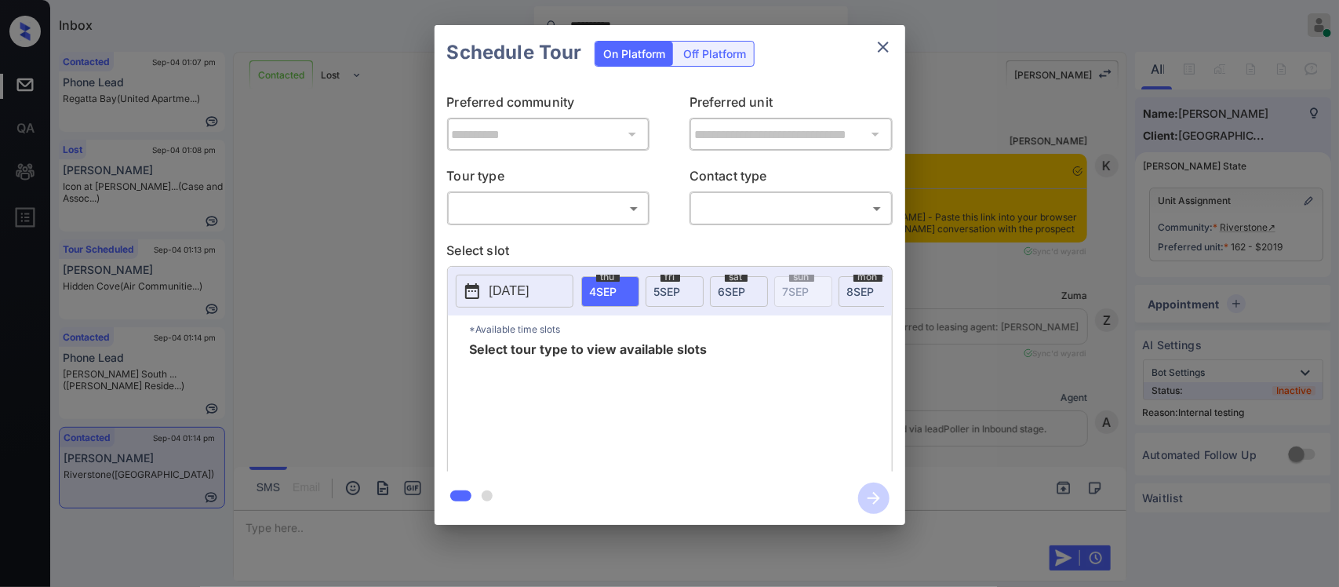
scroll to position [3589, 0]
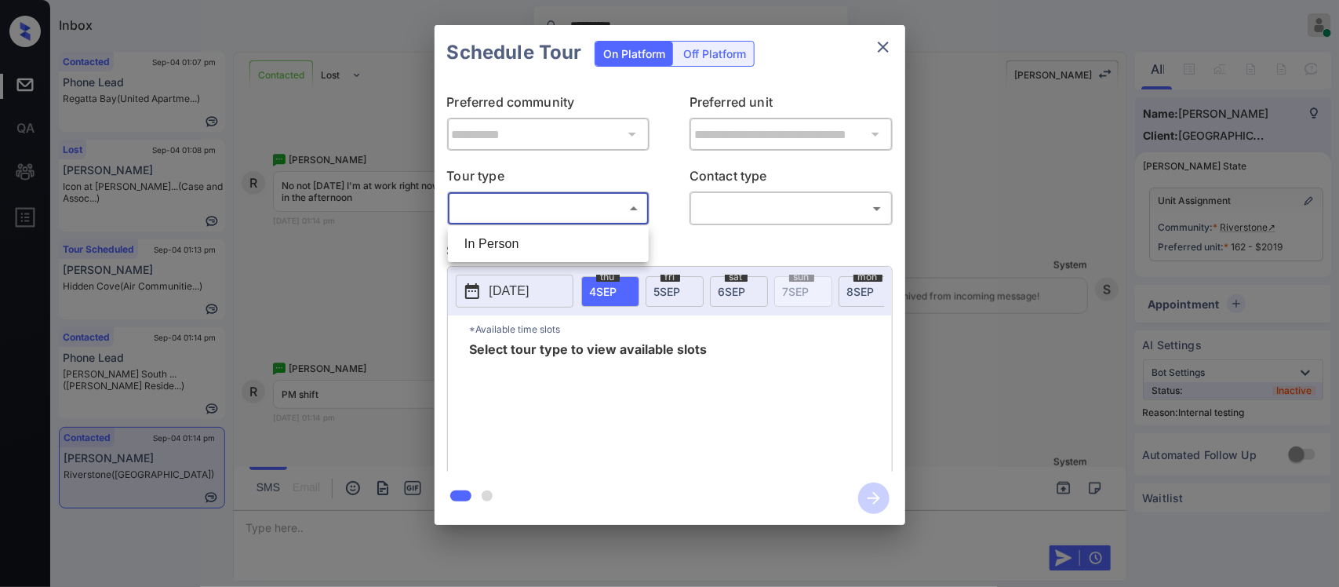
click at [625, 205] on body "**********" at bounding box center [669, 293] width 1339 height 587
click at [612, 242] on li "In Person" at bounding box center [548, 244] width 193 height 28
type input "********"
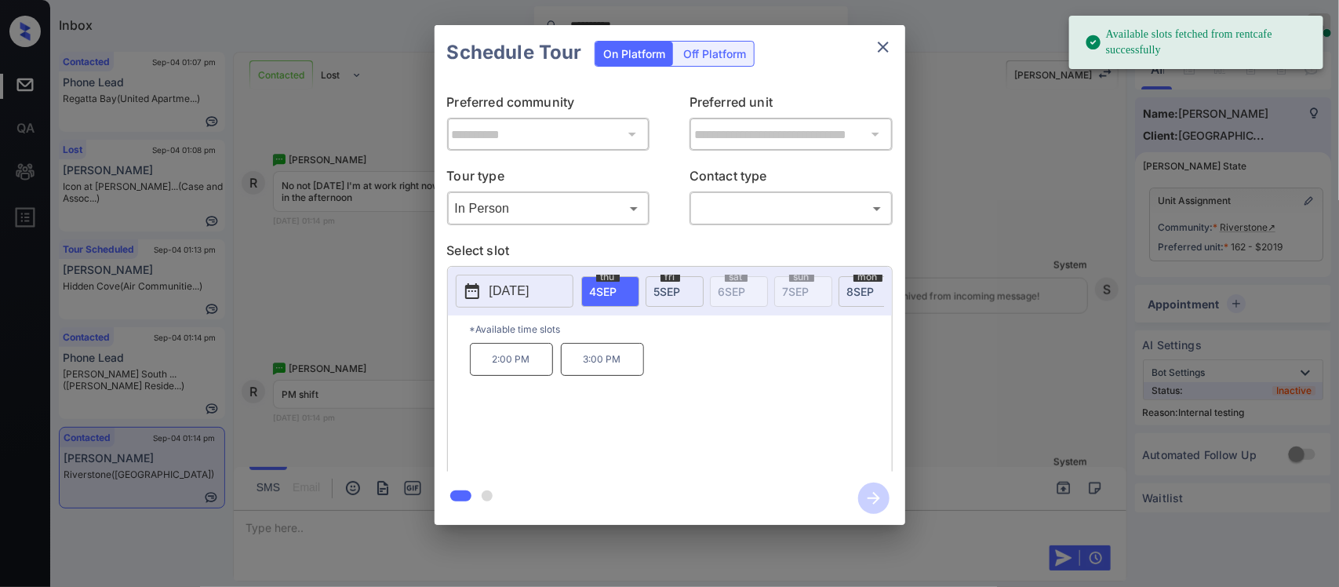
click at [664, 299] on div "[DATE]" at bounding box center [674, 291] width 58 height 31
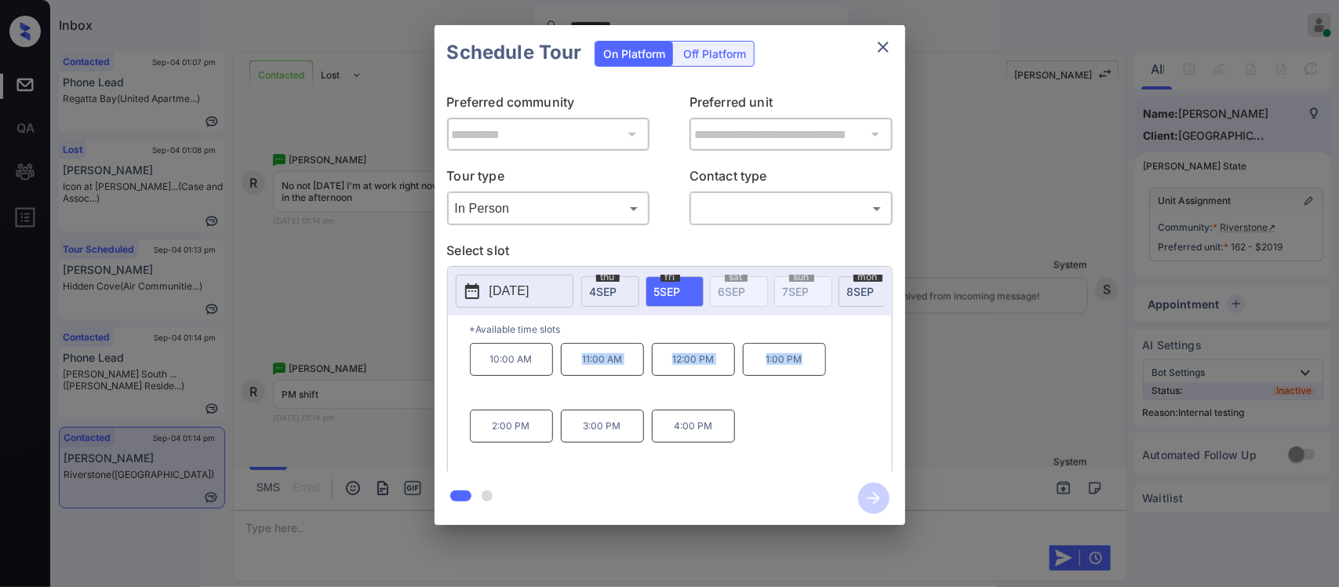
drag, startPoint x: 558, startPoint y: 375, endPoint x: 812, endPoint y: 375, distance: 254.1
click at [812, 375] on div "10:00 AM 11:00 AM 12:00 PM 1:00 PM 2:00 PM 3:00 PM 4:00 PM" at bounding box center [681, 405] width 422 height 125
copy div "11:00 AM 12:00 PM 1:00 PM"
click at [1088, 424] on div "**********" at bounding box center [669, 275] width 1339 height 550
